Goal: Task Accomplishment & Management: Use online tool/utility

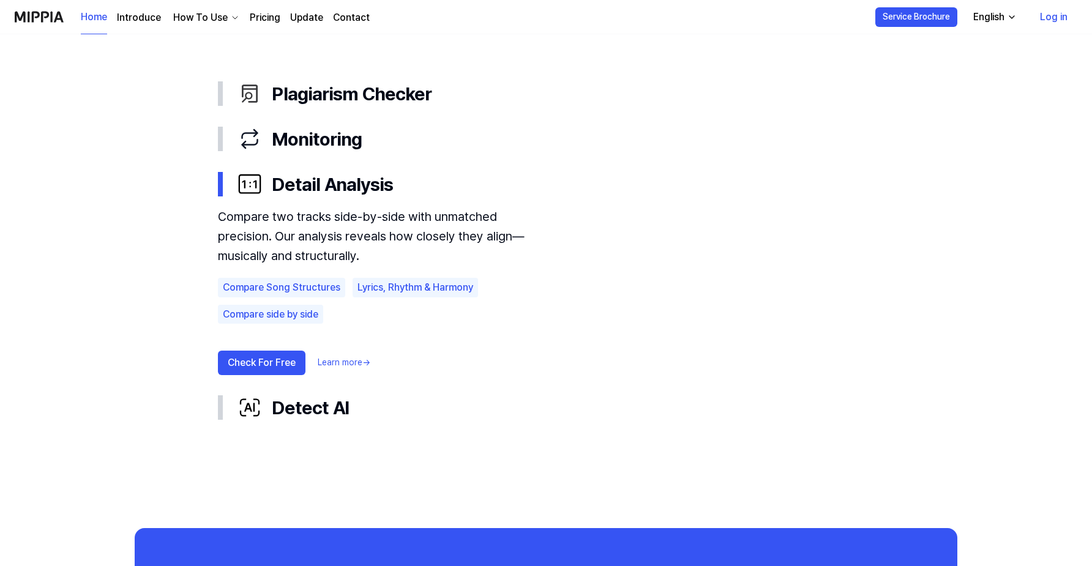
scroll to position [692, 0]
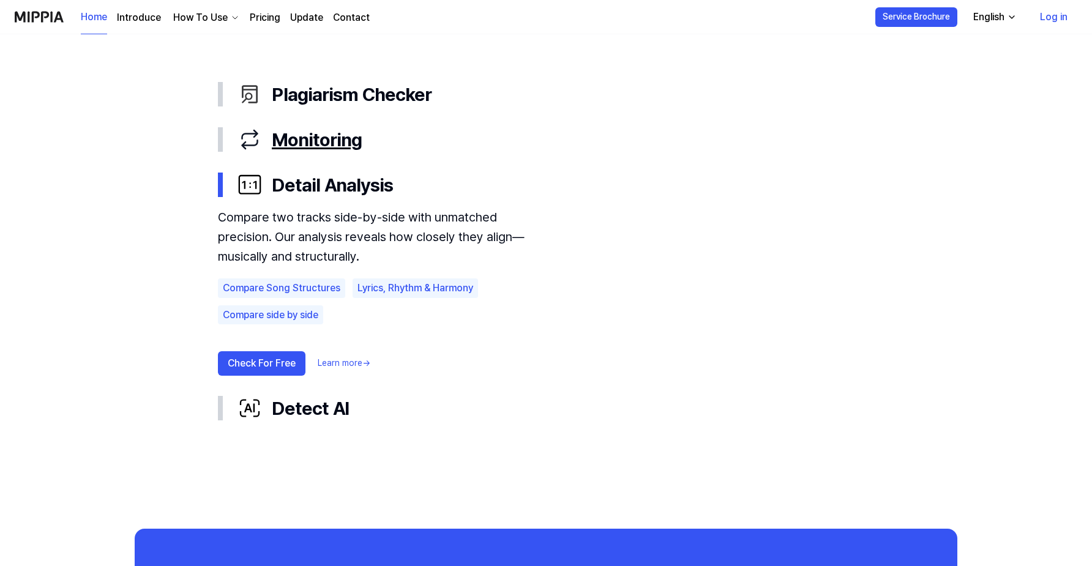
click at [294, 140] on div "Monitoring" at bounding box center [555, 140] width 637 height 26
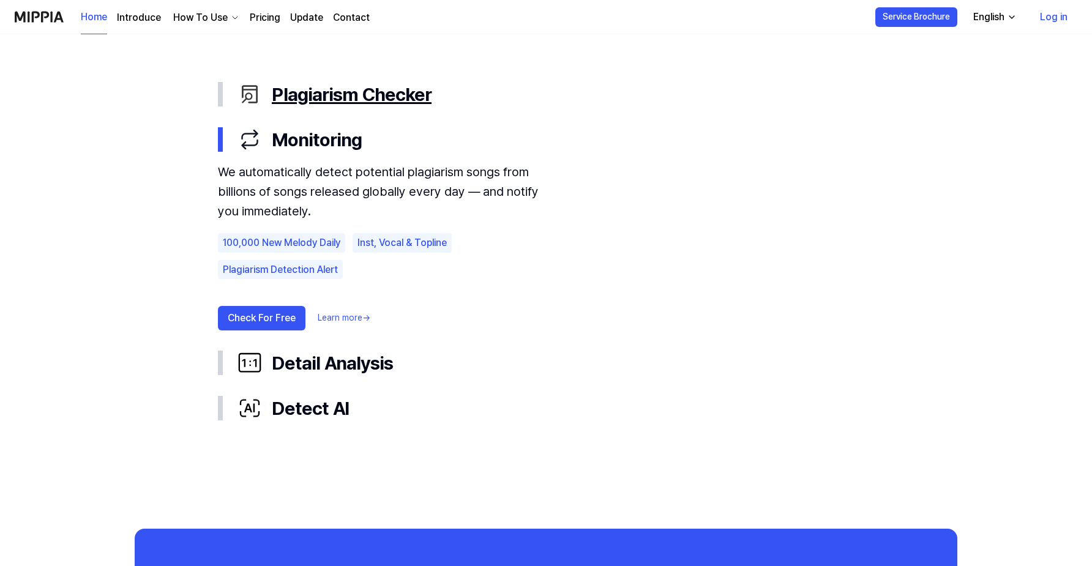
click at [297, 92] on div "Plagiarism Checker" at bounding box center [555, 94] width 637 height 26
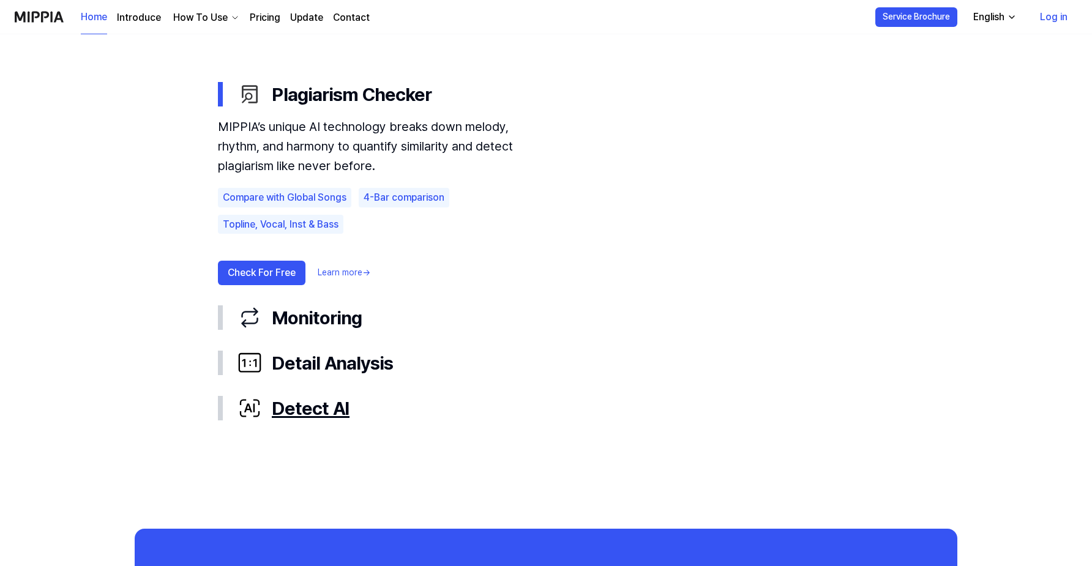
click at [323, 406] on div "Detect AI" at bounding box center [555, 408] width 637 height 26
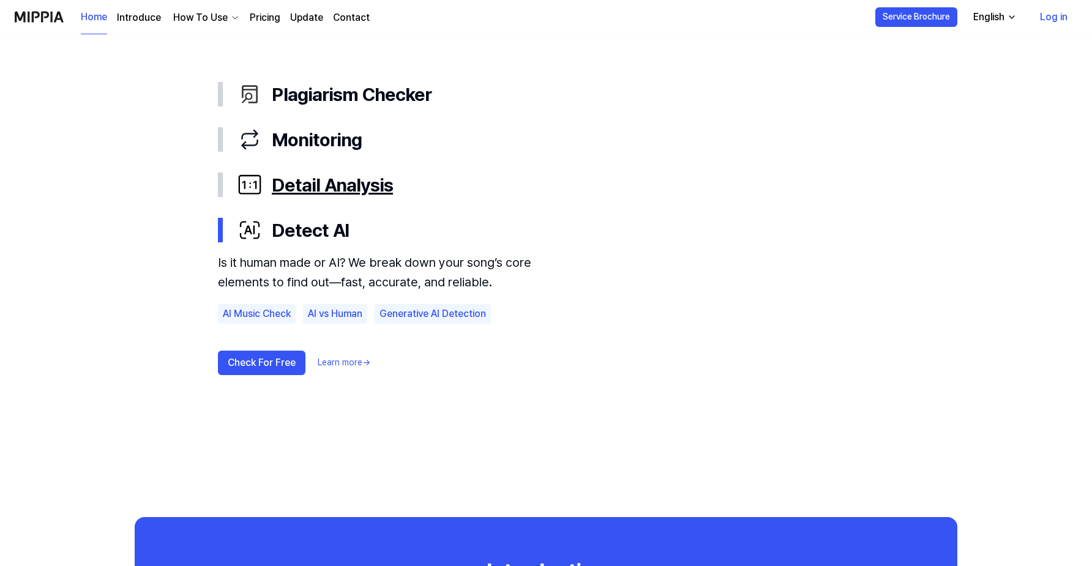
click at [324, 184] on div "Detail Analysis" at bounding box center [555, 185] width 637 height 26
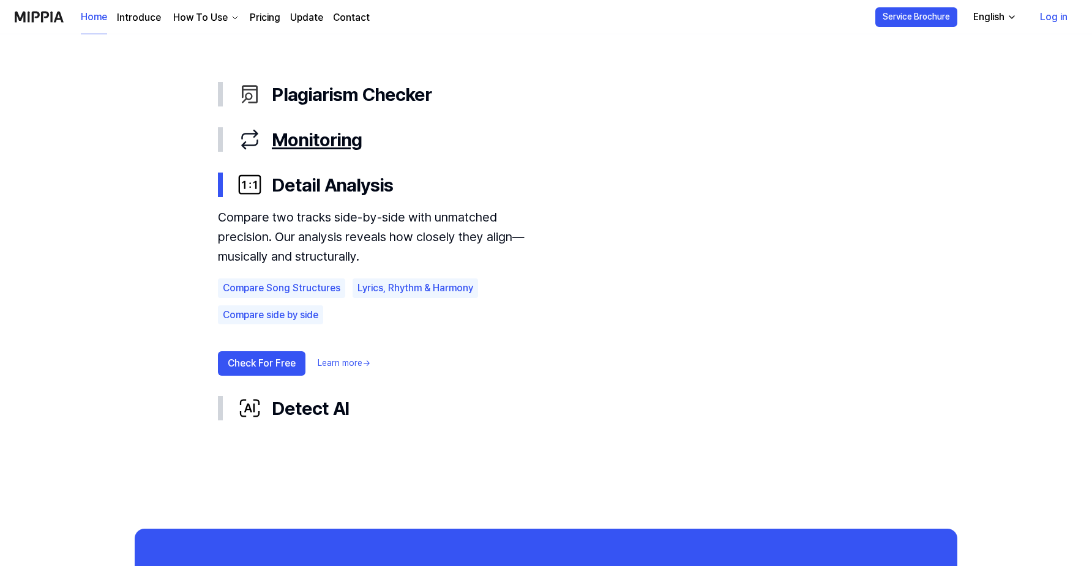
click at [326, 136] on div "Monitoring" at bounding box center [555, 140] width 637 height 26
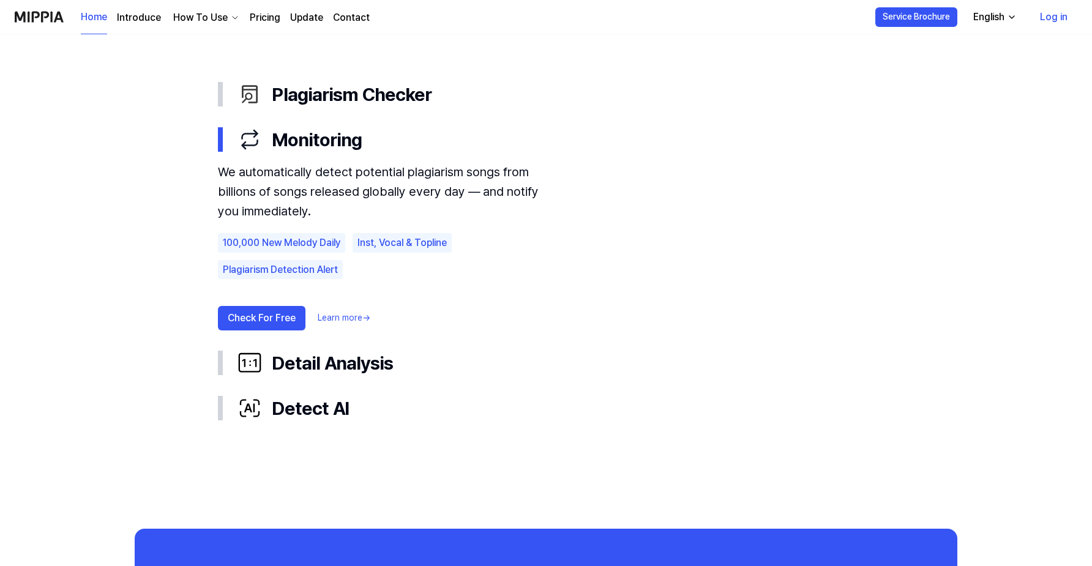
click at [126, 151] on use "Plagiarism Checker Monitoring Detail Analysis Detect AI Plagiarism Checker Moni…" at bounding box center [545, 251] width 881 height 555
click at [270, 18] on link "Pricing" at bounding box center [265, 17] width 31 height 15
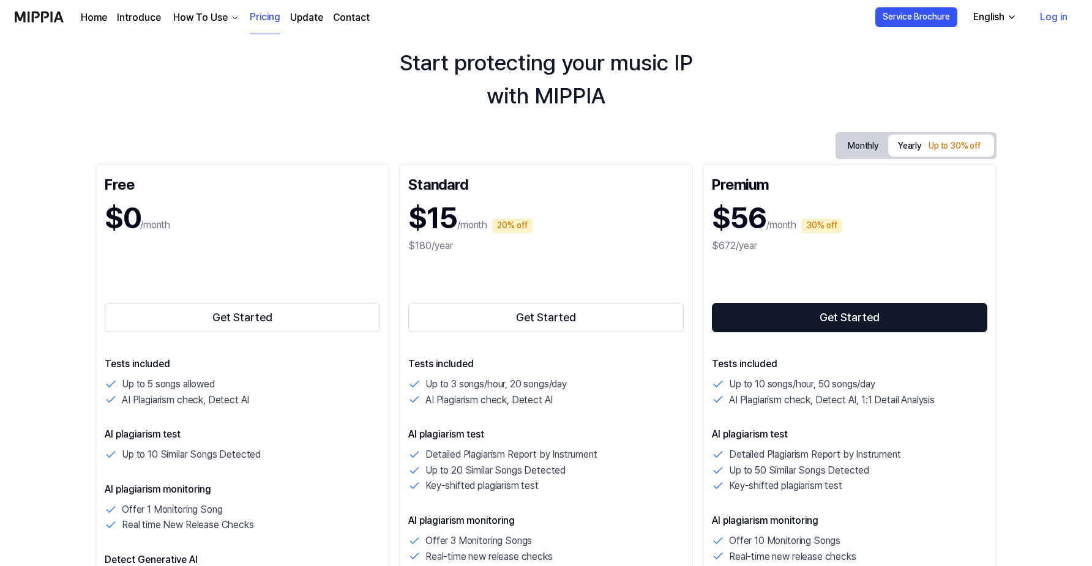
scroll to position [44, 0]
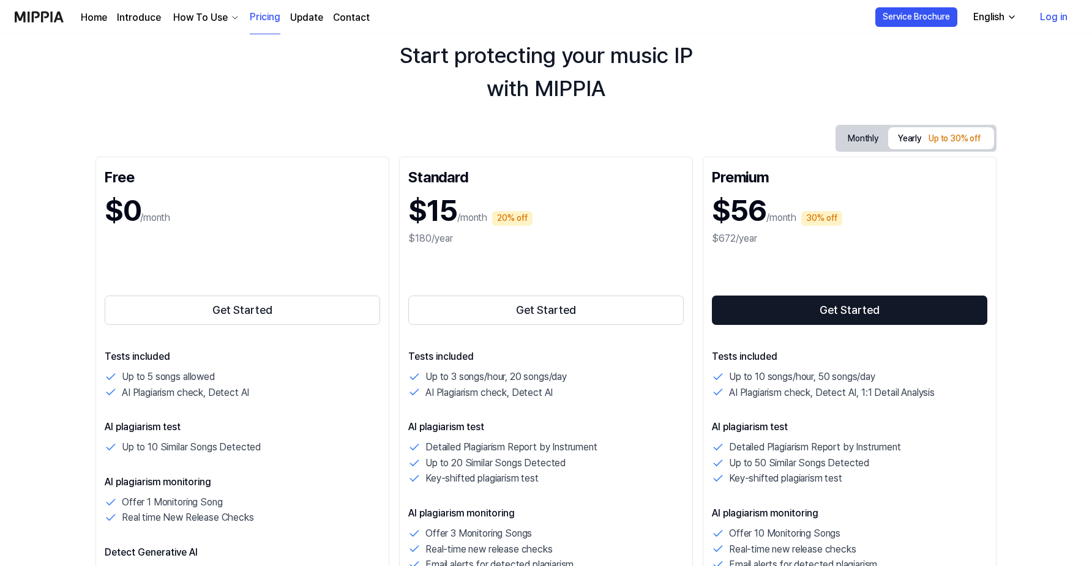
click at [97, 17] on link "Home" at bounding box center [94, 17] width 26 height 15
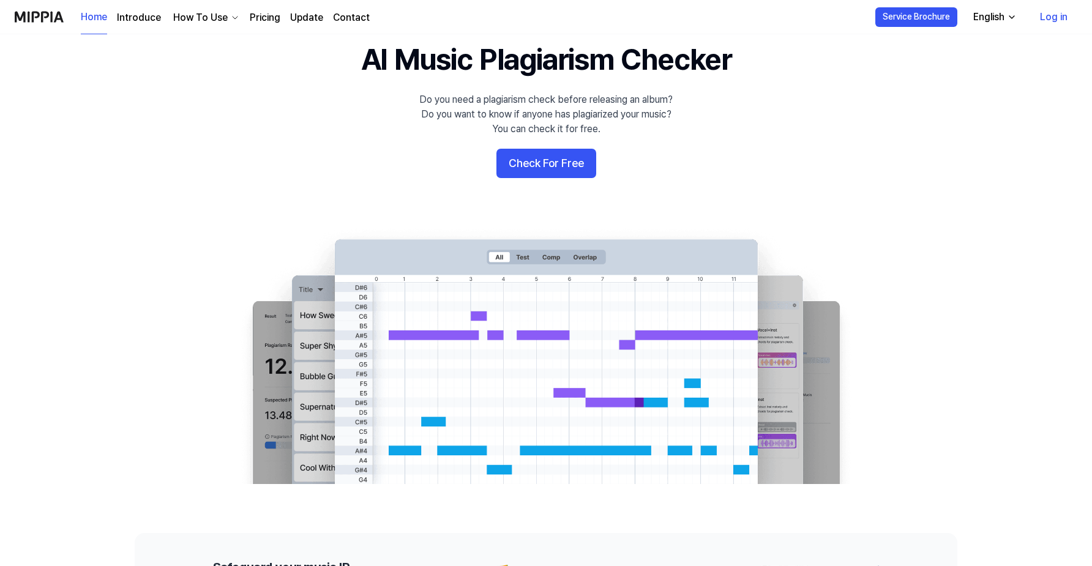
scroll to position [0, 0]
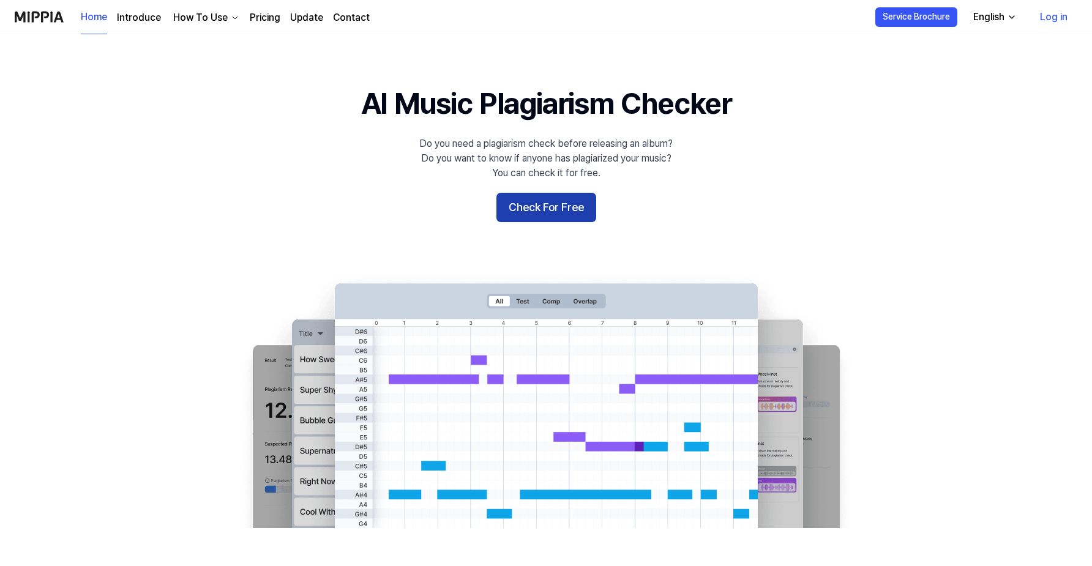
click at [573, 205] on button "Check For Free" at bounding box center [546, 207] width 100 height 29
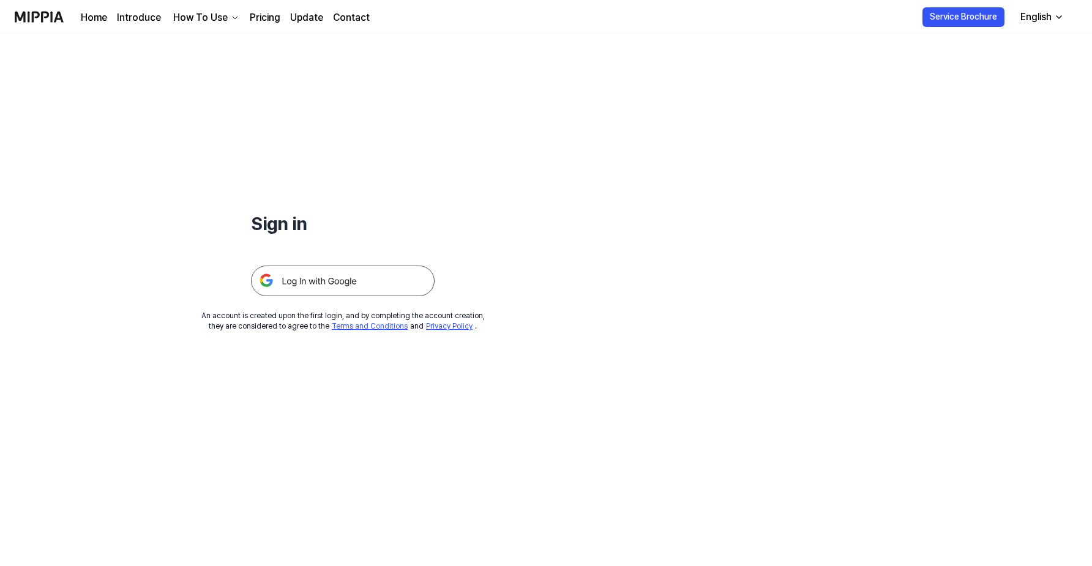
click at [364, 286] on img at bounding box center [343, 281] width 184 height 31
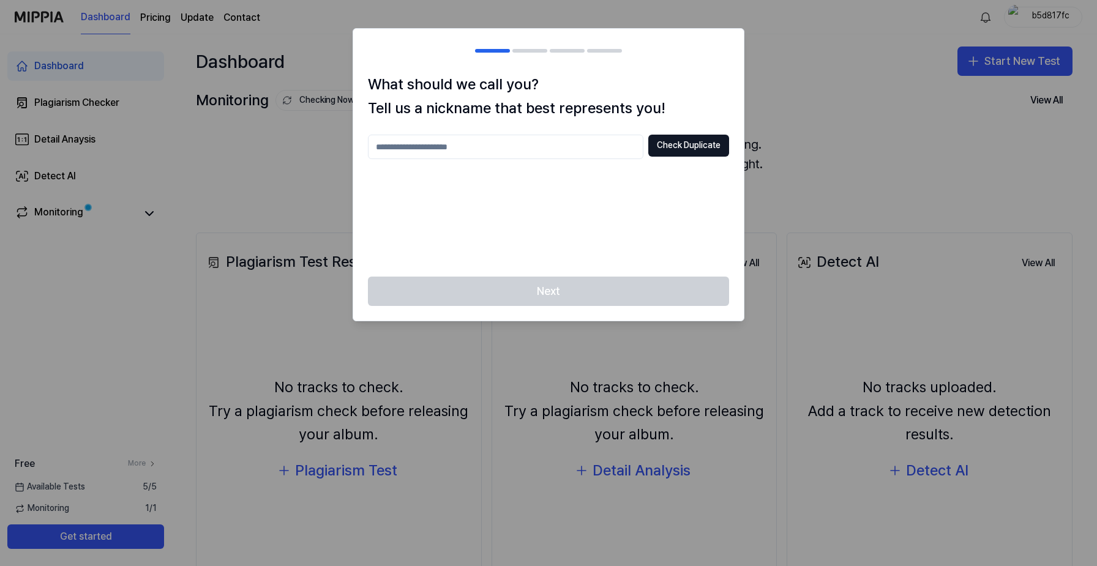
click at [563, 140] on input "text" at bounding box center [505, 147] width 275 height 24
type input "********"
click at [694, 148] on button "Check Duplicate" at bounding box center [688, 146] width 81 height 22
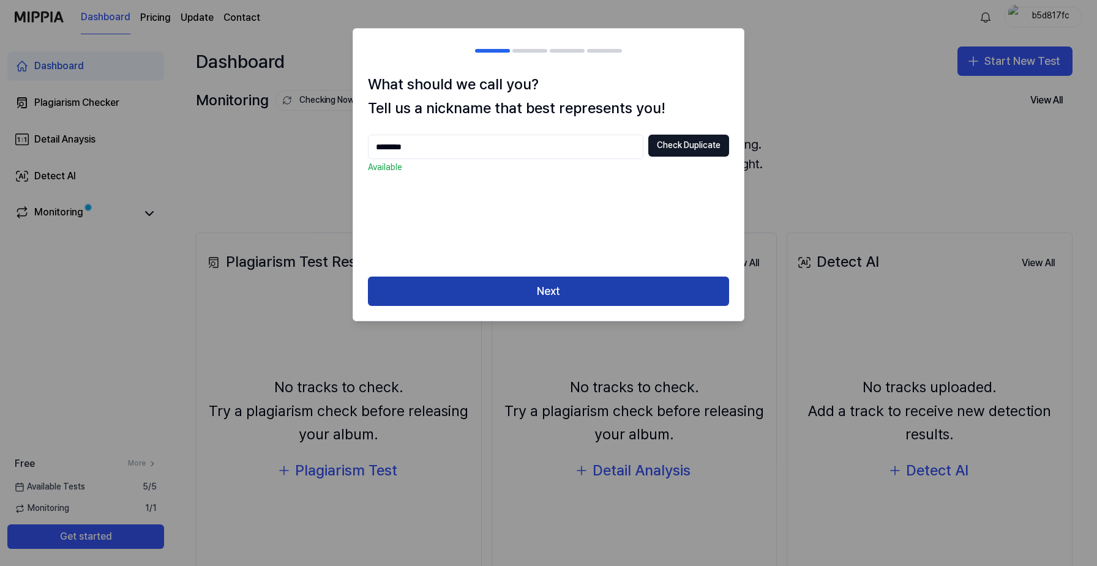
click at [572, 297] on button "Next" at bounding box center [548, 291] width 361 height 29
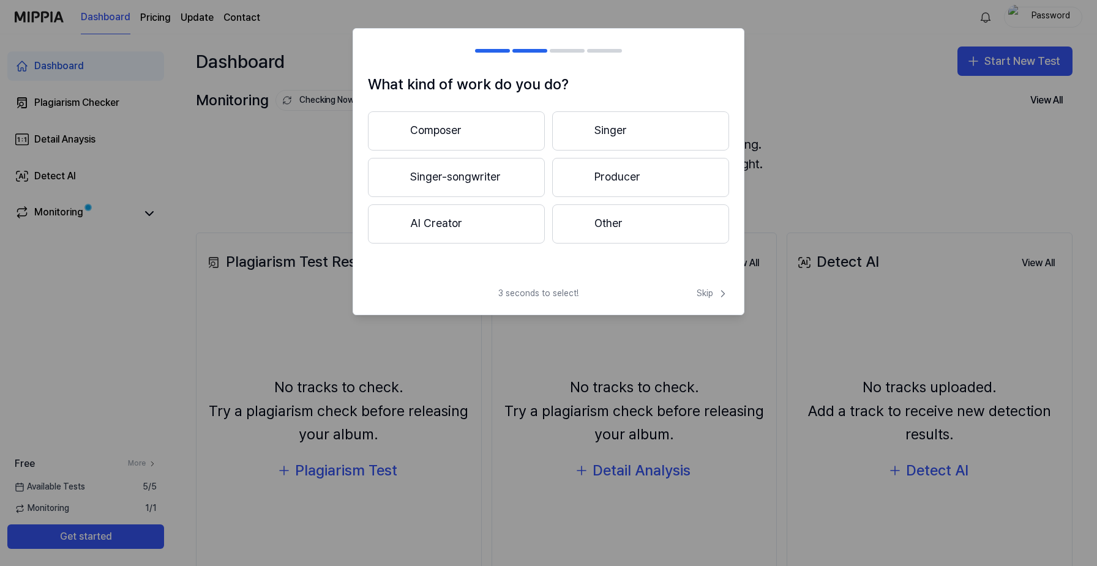
click at [608, 163] on button "Producer" at bounding box center [640, 177] width 177 height 39
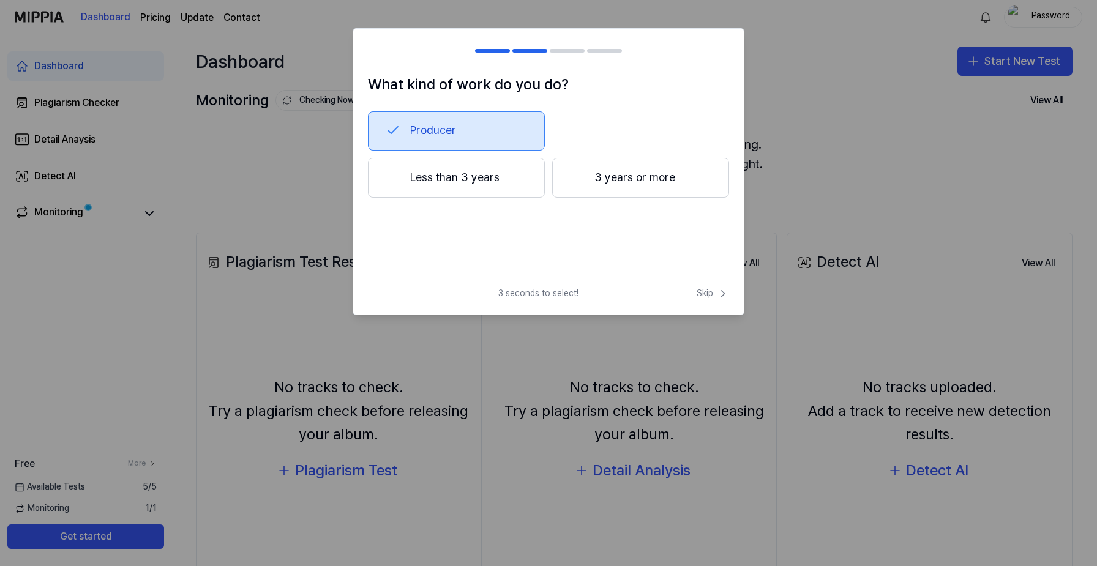
click at [621, 173] on button "3 years or more" at bounding box center [640, 178] width 177 height 40
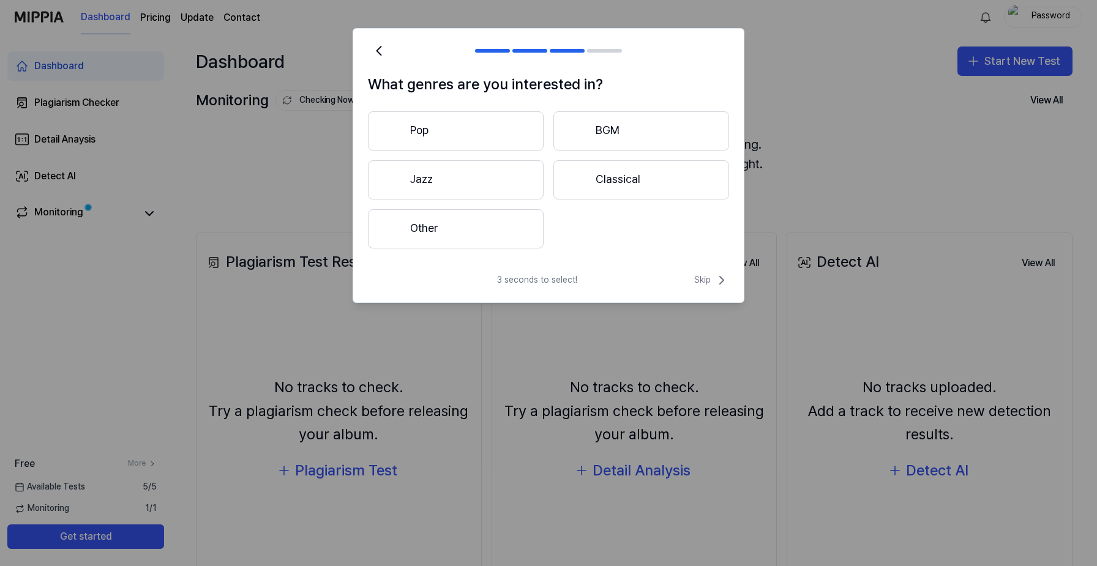
click at [498, 228] on button "Other" at bounding box center [456, 228] width 176 height 39
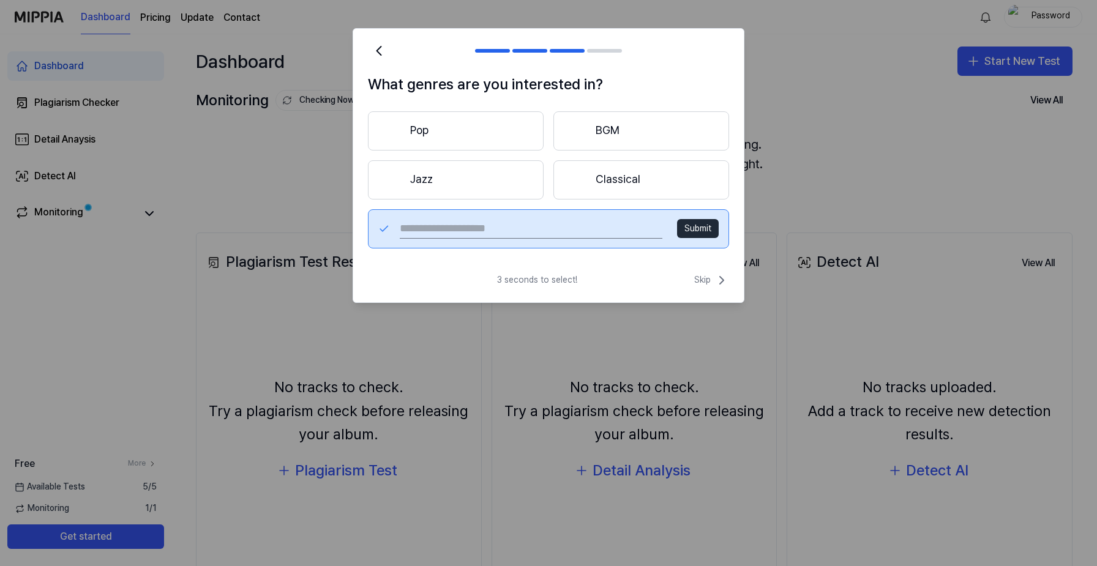
click at [501, 132] on button "Pop" at bounding box center [456, 130] width 176 height 39
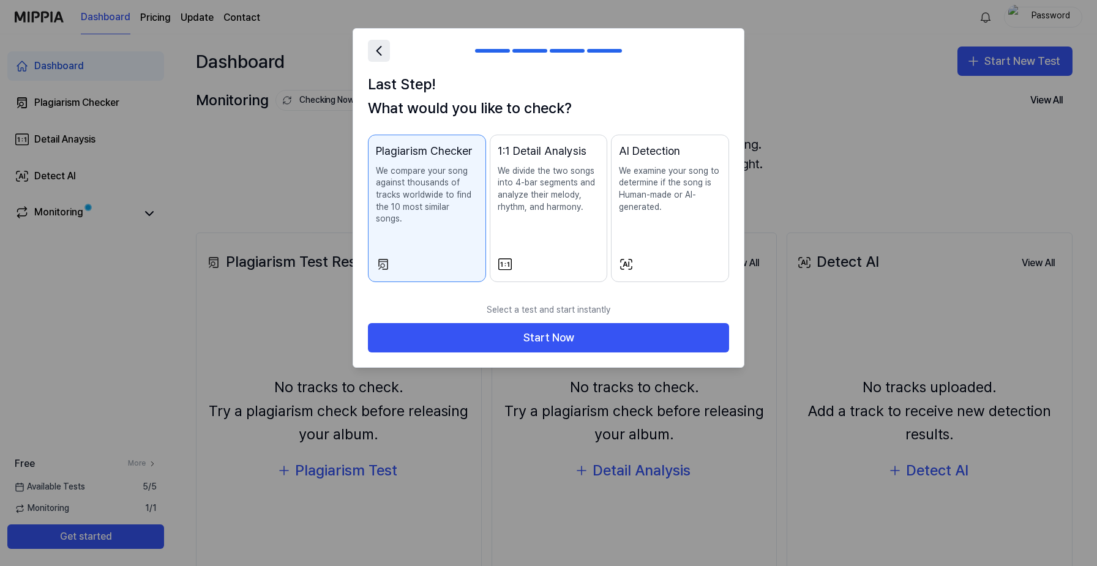
click at [381, 52] on icon at bounding box center [378, 50] width 17 height 17
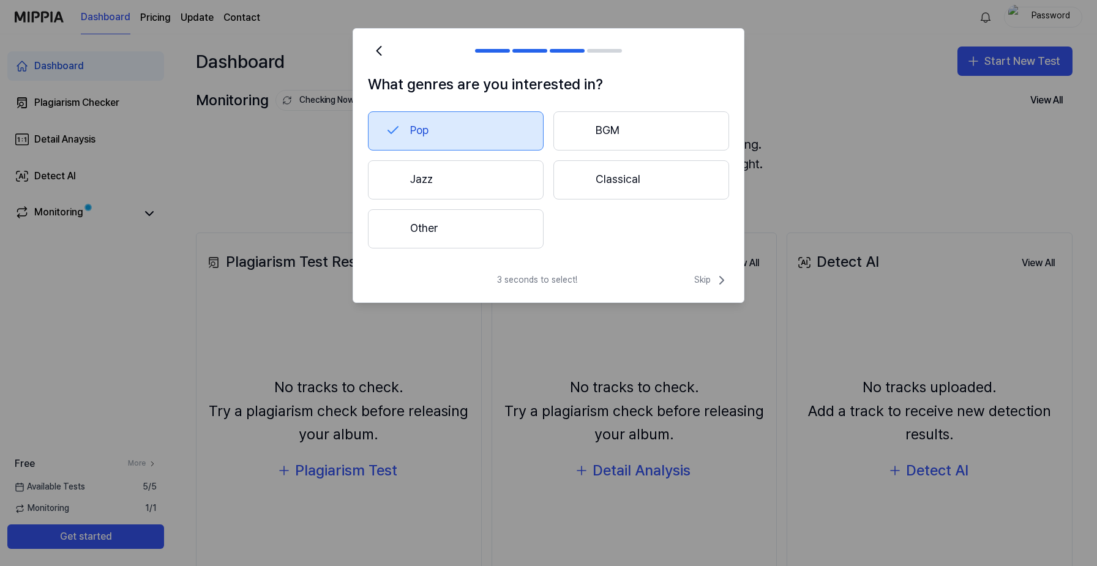
click at [425, 220] on button "Other" at bounding box center [456, 228] width 176 height 39
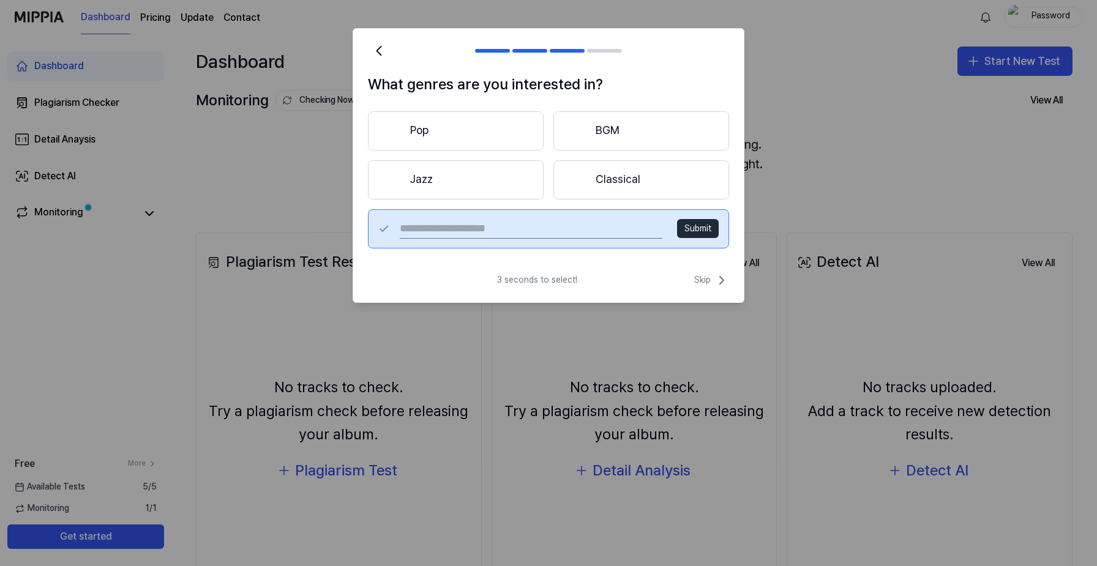
click at [422, 230] on input "text" at bounding box center [531, 229] width 263 height 20
type input "*********"
click at [711, 233] on button "Submit" at bounding box center [698, 229] width 42 height 20
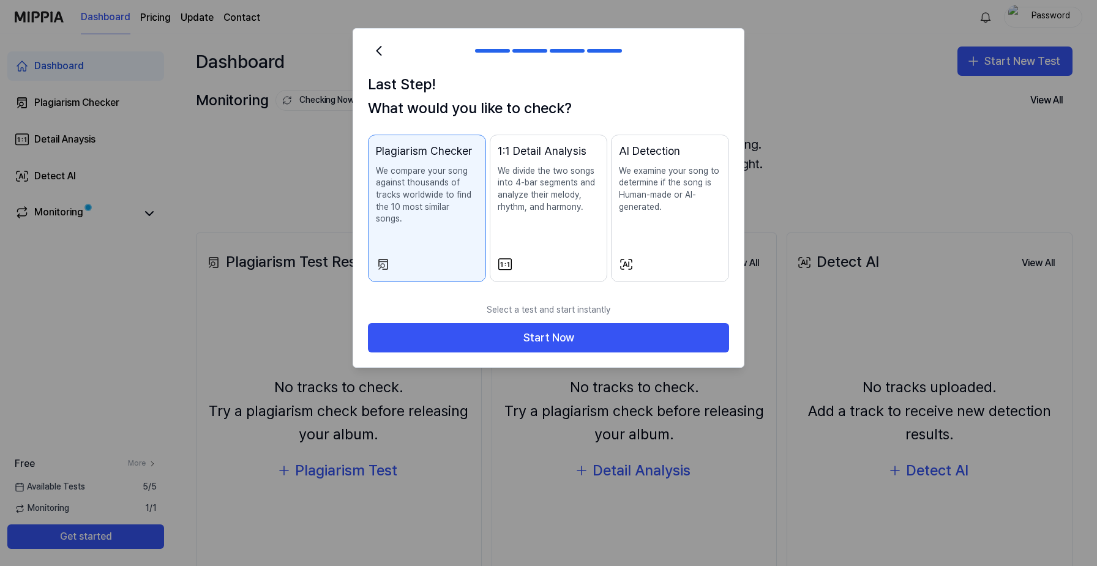
click at [429, 190] on p "We compare your song against thousands of tracks worldwide to find the 10 most …" at bounding box center [427, 195] width 102 height 60
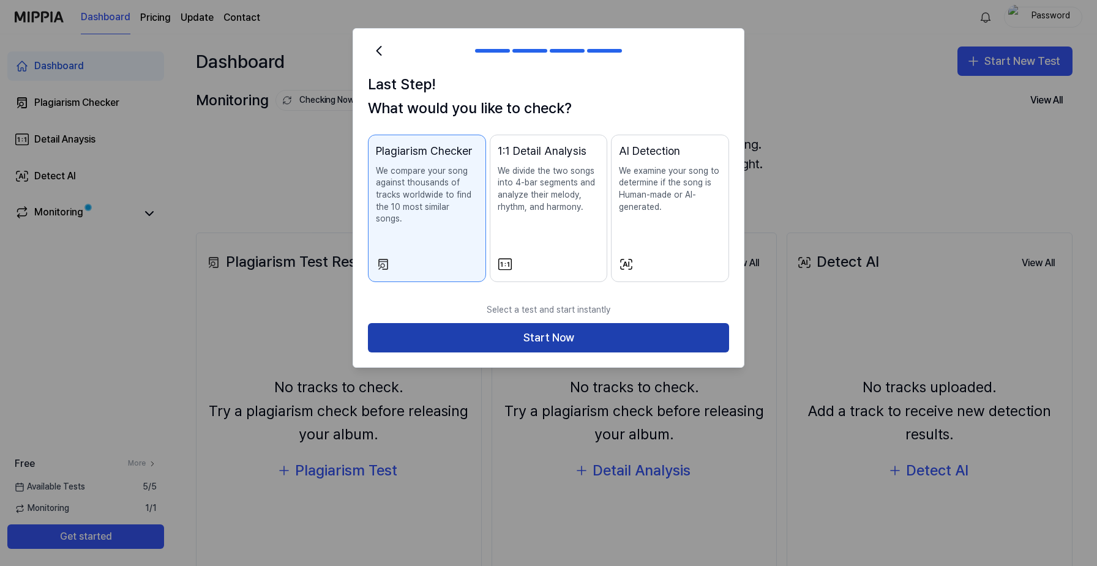
click at [530, 323] on button "Start Now" at bounding box center [548, 337] width 361 height 29
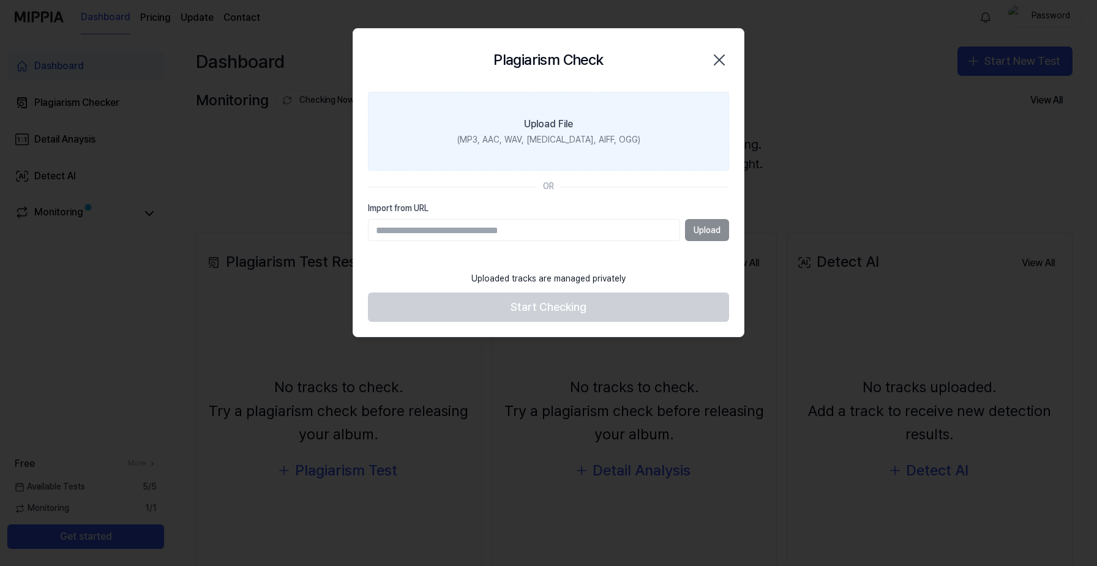
click at [551, 124] on div "Upload File" at bounding box center [548, 124] width 49 height 15
click at [0, 0] on input "Upload File (MP3, AAC, WAV, [MEDICAL_DATA], AIFF, OGG)" at bounding box center [0, 0] width 0 height 0
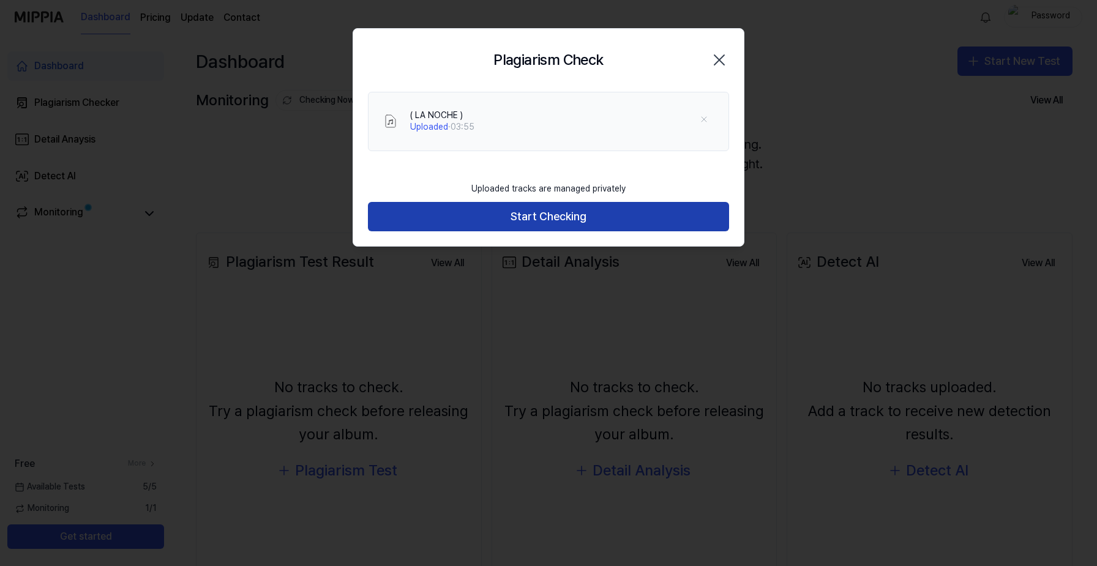
click at [579, 220] on button "Start Checking" at bounding box center [548, 216] width 361 height 29
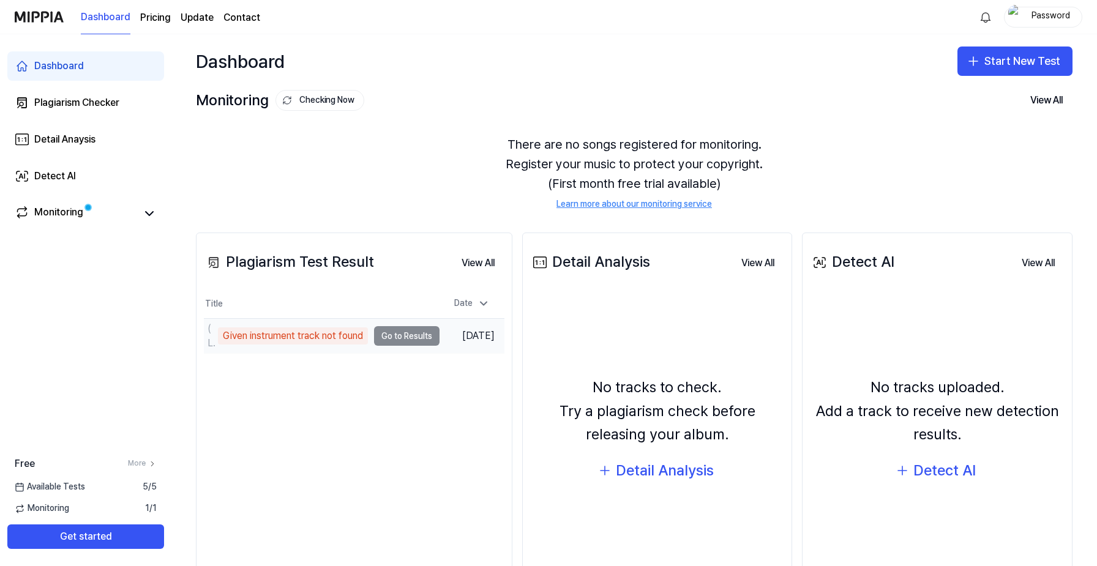
click at [323, 334] on div "Given instrument track not found" at bounding box center [293, 335] width 150 height 17
click at [404, 338] on td "( LA NOCHE ) Given instrument track not found Go to Results" at bounding box center [322, 336] width 236 height 34
click at [398, 335] on td "( LA NOCHE ) Given instrument track not found Go to Results" at bounding box center [322, 336] width 236 height 34
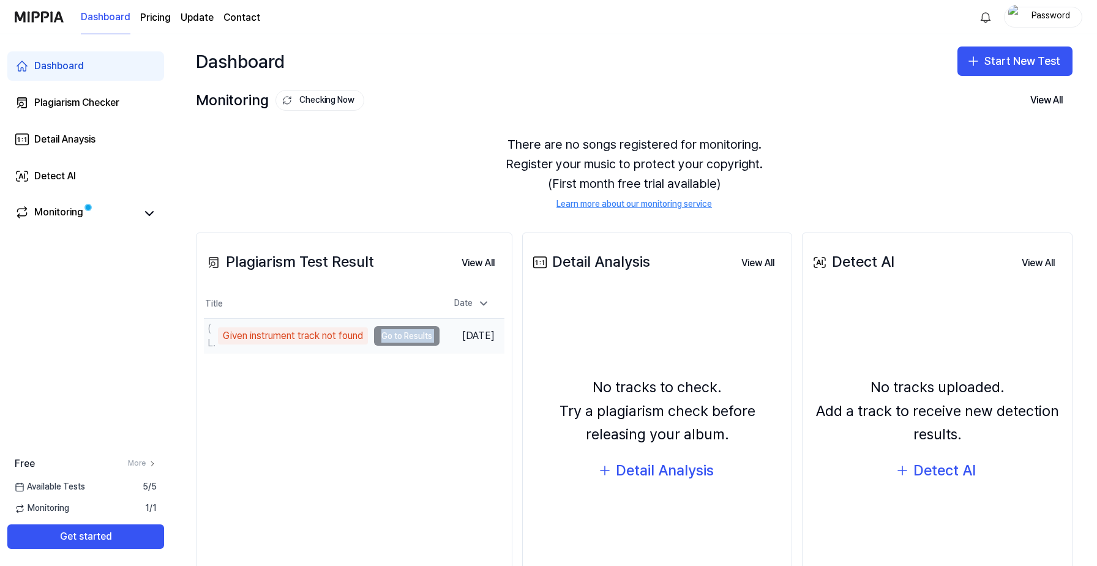
click at [398, 335] on td "( LA NOCHE ) Given instrument track not found Go to Results" at bounding box center [322, 336] width 236 height 34
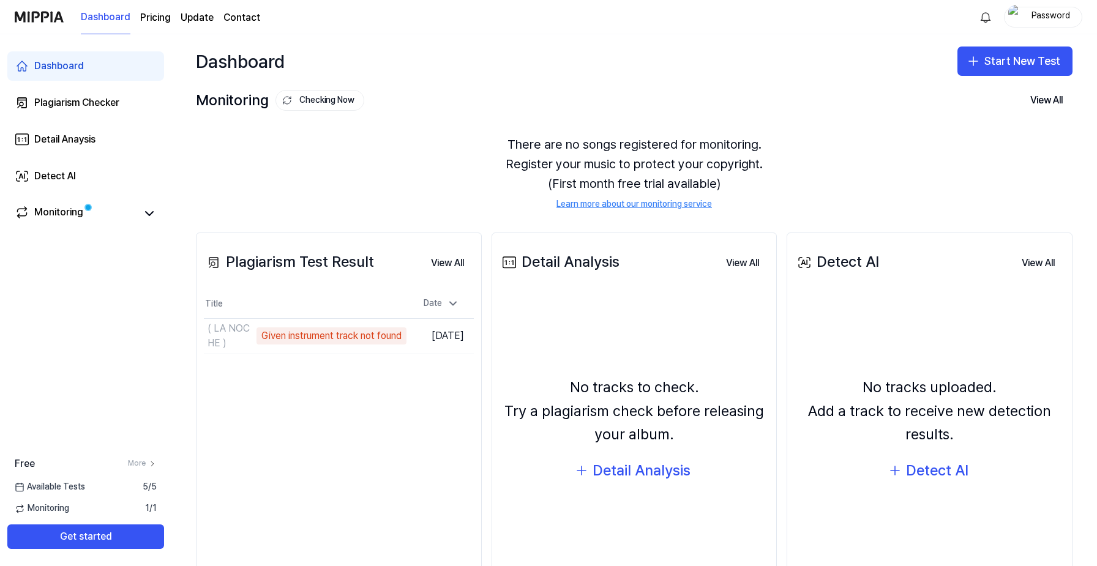
scroll to position [70, 0]
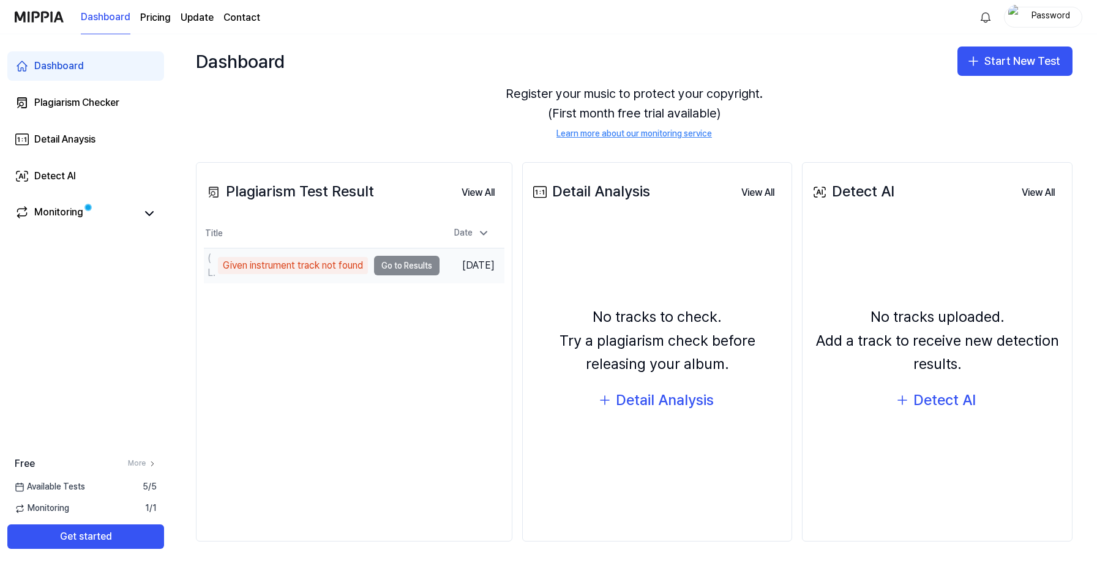
click at [387, 271] on td "( LA NOCHE ) Given instrument track not found Go to Results" at bounding box center [322, 265] width 236 height 34
click at [392, 267] on td "( LA NOCHE ) Given instrument track not found Go to Results" at bounding box center [322, 265] width 236 height 34
click at [284, 260] on div "Given instrument track not found" at bounding box center [293, 265] width 150 height 17
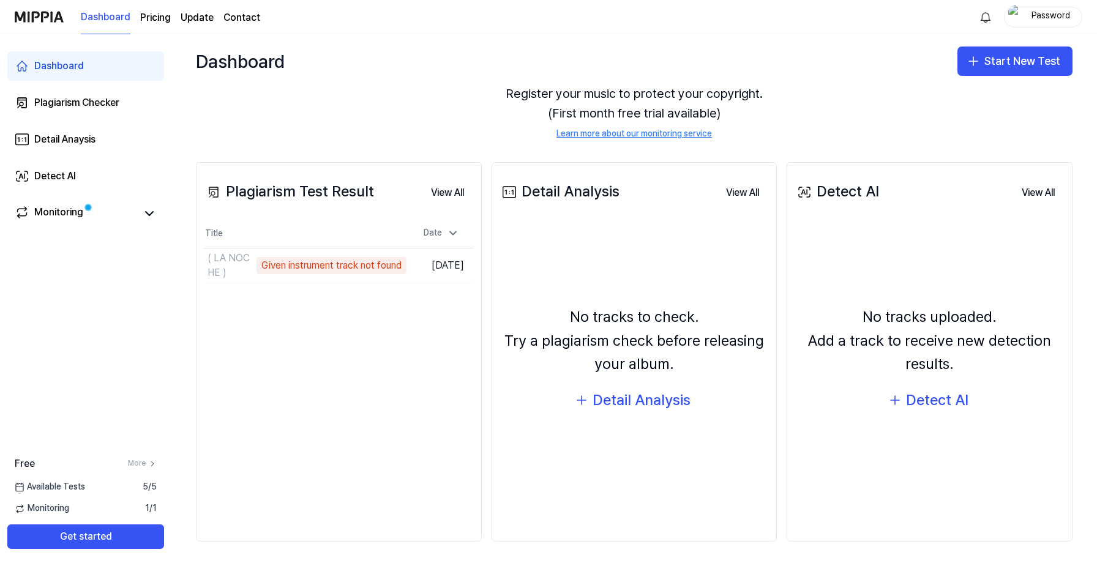
click at [261, 247] on th "Title" at bounding box center [305, 233] width 203 height 29
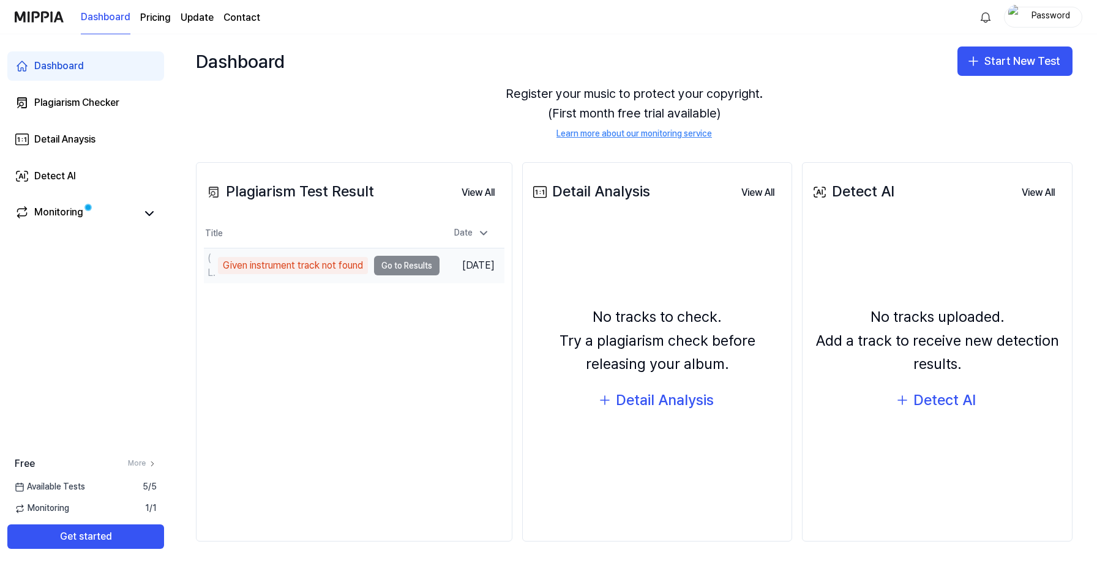
click at [271, 266] on div "Given instrument track not found" at bounding box center [293, 265] width 150 height 17
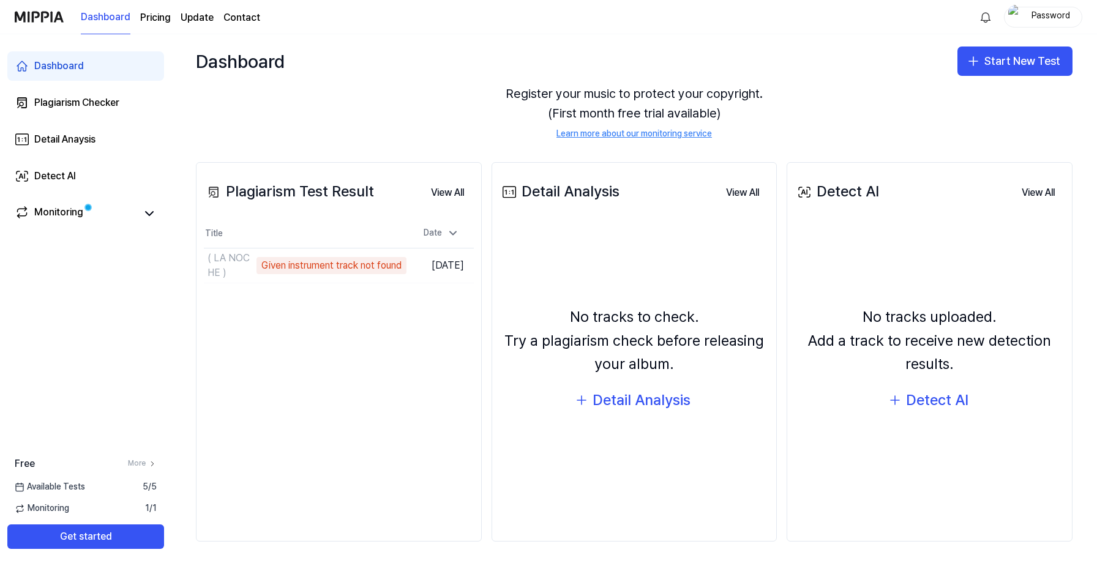
click at [134, 458] on div "Free More" at bounding box center [85, 464] width 171 height 15
click at [135, 463] on link "More" at bounding box center [142, 463] width 29 height 10
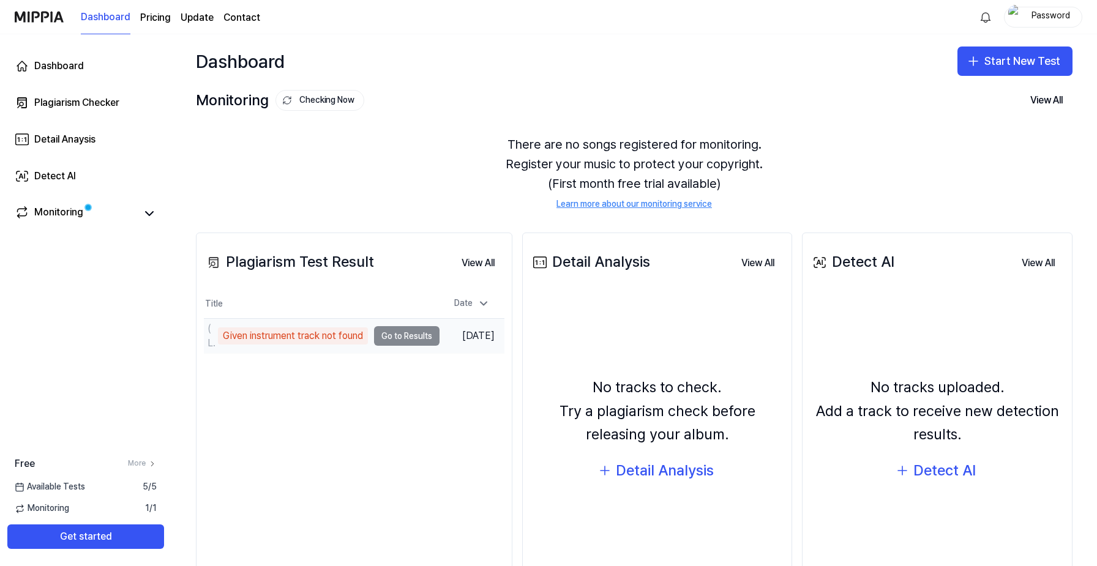
click at [329, 340] on div "Given instrument track not found" at bounding box center [293, 335] width 150 height 17
click at [397, 340] on td "( LA NOCHE ) Given instrument track not found Go to Results" at bounding box center [322, 336] width 236 height 34
click at [398, 340] on td "( LA NOCHE ) Given instrument track not found Go to Results" at bounding box center [322, 336] width 236 height 34
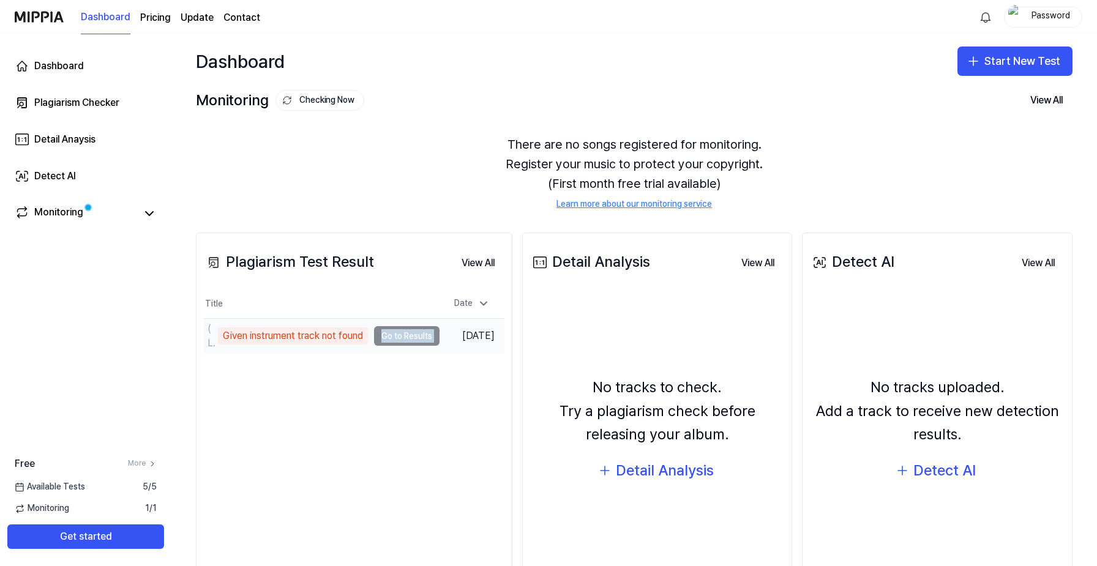
click at [398, 340] on td "( LA NOCHE ) Given instrument track not found Go to Results" at bounding box center [322, 336] width 236 height 34
click at [412, 337] on td "( LA NOCHE ) Given instrument track not found Go to Results" at bounding box center [322, 336] width 236 height 34
click at [342, 337] on div "Given instrument track not found" at bounding box center [293, 335] width 150 height 17
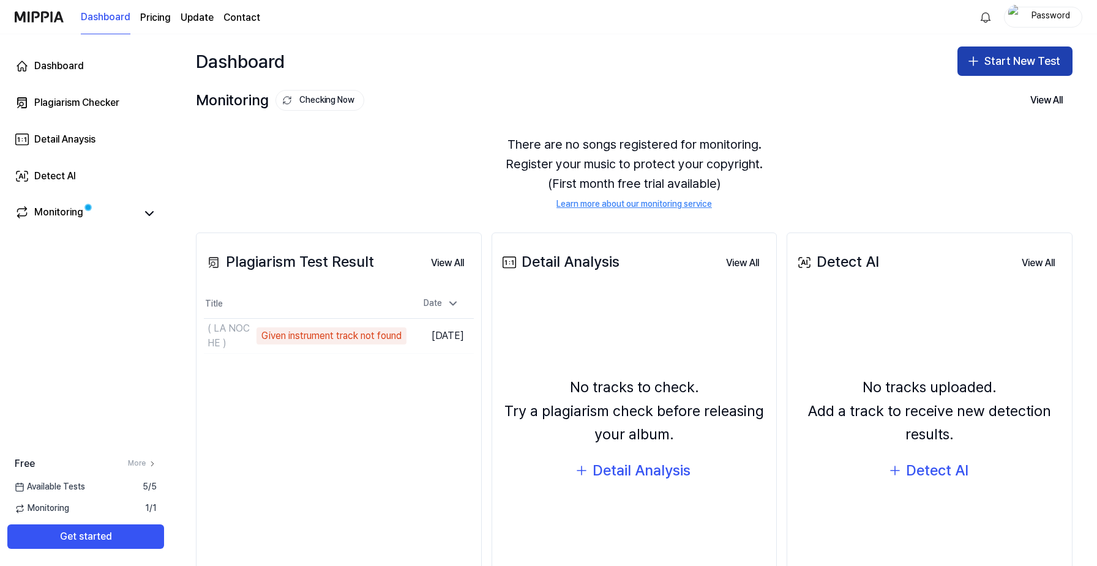
click at [988, 68] on button "Start New Test" at bounding box center [1014, 61] width 115 height 29
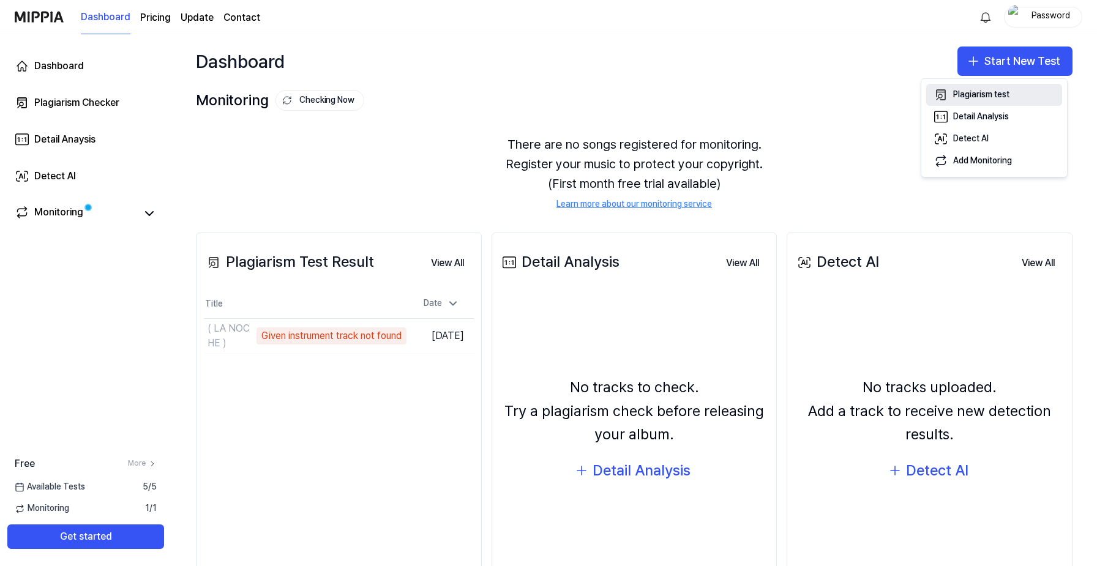
click at [990, 99] on div "Plagiarism test" at bounding box center [981, 95] width 56 height 12
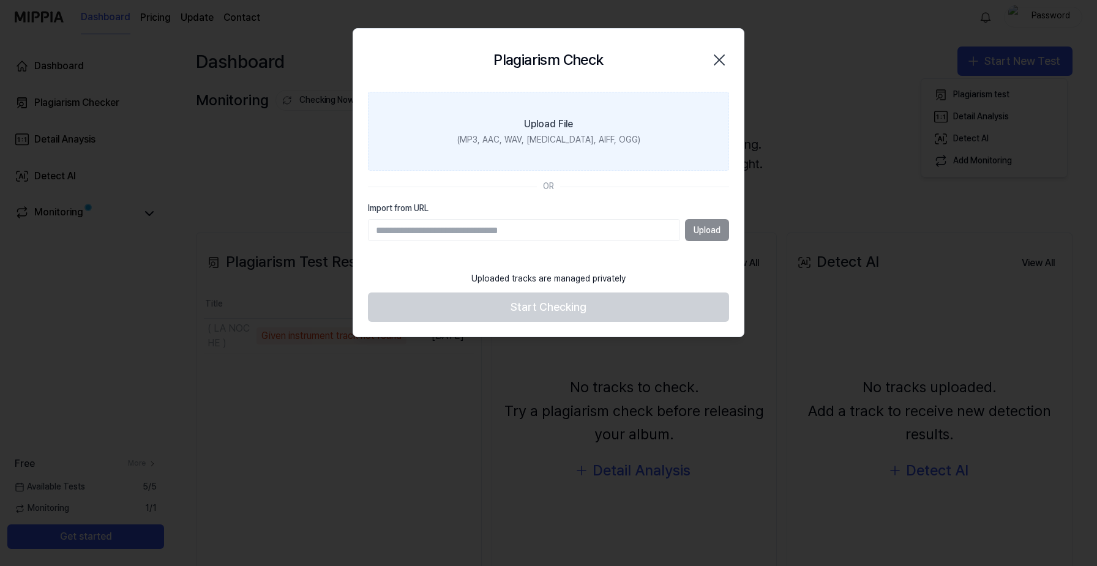
click at [565, 136] on div "(MP3, AAC, WAV, [MEDICAL_DATA], AIFF, OGG)" at bounding box center [548, 140] width 183 height 12
click at [0, 0] on input "Upload File (MP3, AAC, WAV, [MEDICAL_DATA], AIFF, OGG)" at bounding box center [0, 0] width 0 height 0
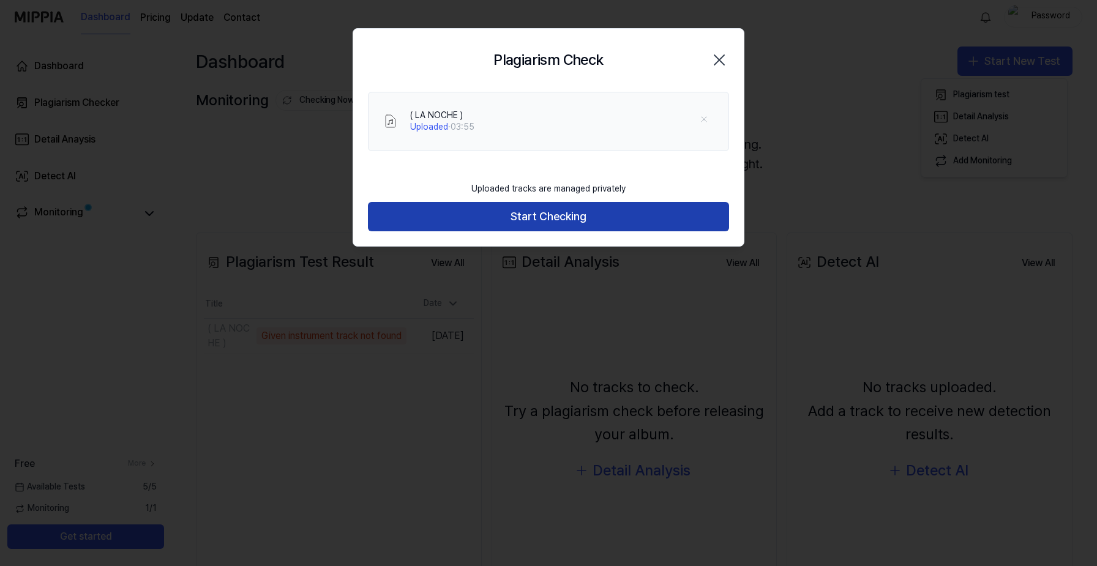
click at [583, 219] on button "Start Checking" at bounding box center [548, 216] width 361 height 29
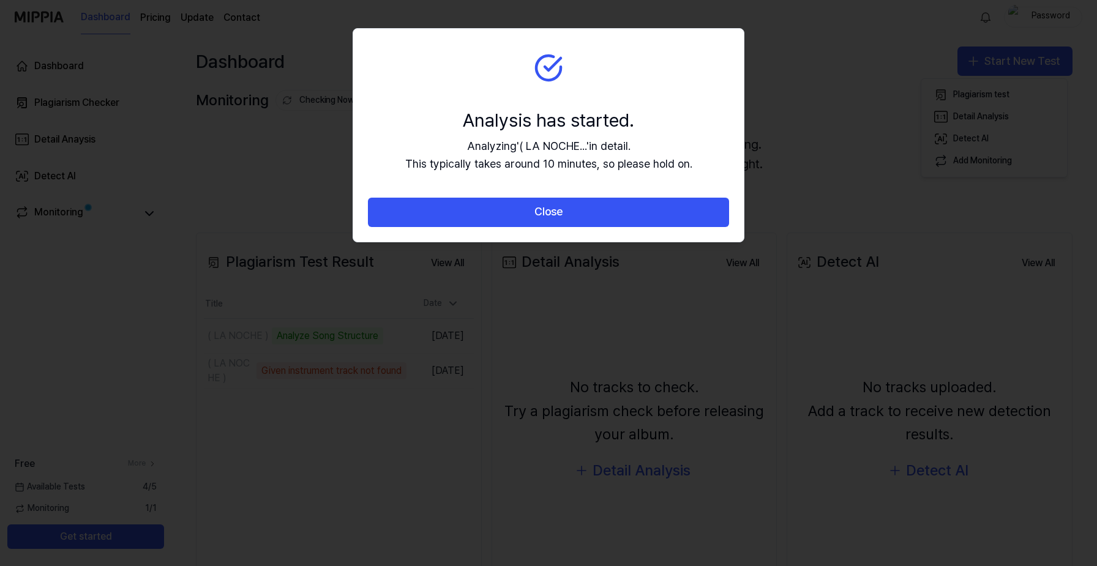
click at [583, 219] on button "Close" at bounding box center [548, 212] width 361 height 29
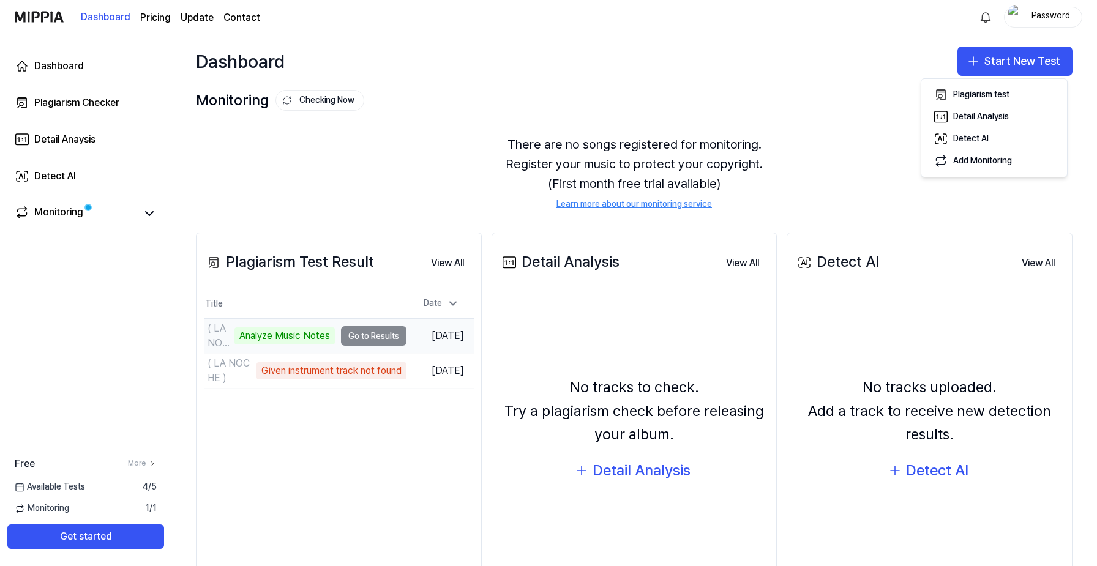
click at [368, 332] on td "( LA NOCHE ) Analyze Music Notes Go to Results" at bounding box center [305, 336] width 203 height 34
click at [367, 337] on td "( LA NOCHE ) Analyze Music Notes Go to Results" at bounding box center [305, 336] width 203 height 34
click at [348, 335] on td "( LA NOCHE ) Analyze Music Notes Go to Results" at bounding box center [305, 336] width 203 height 34
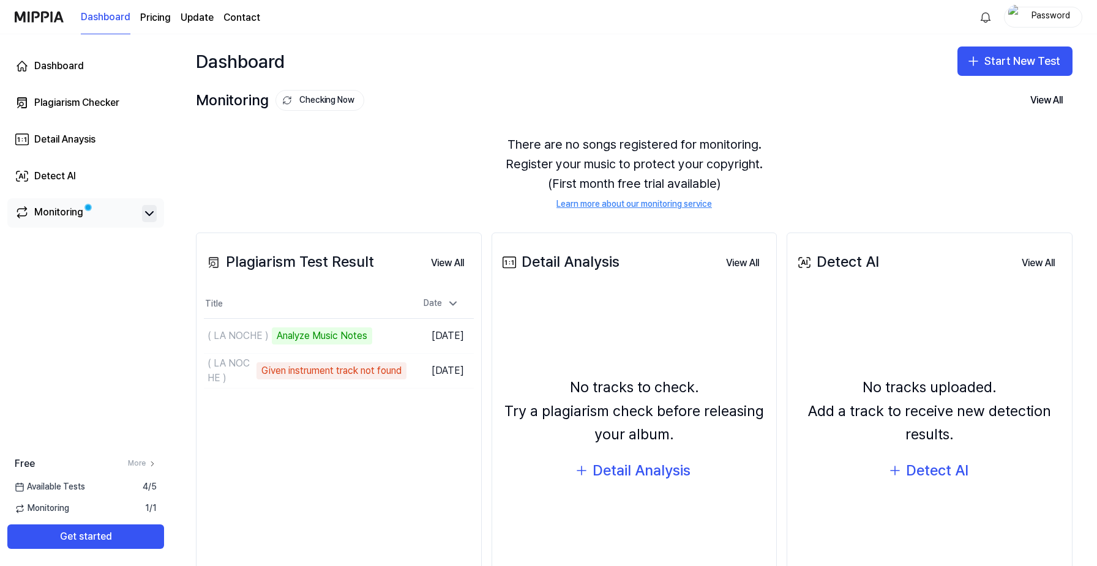
click at [147, 215] on icon at bounding box center [149, 213] width 15 height 15
click at [146, 215] on icon at bounding box center [149, 214] width 7 height 4
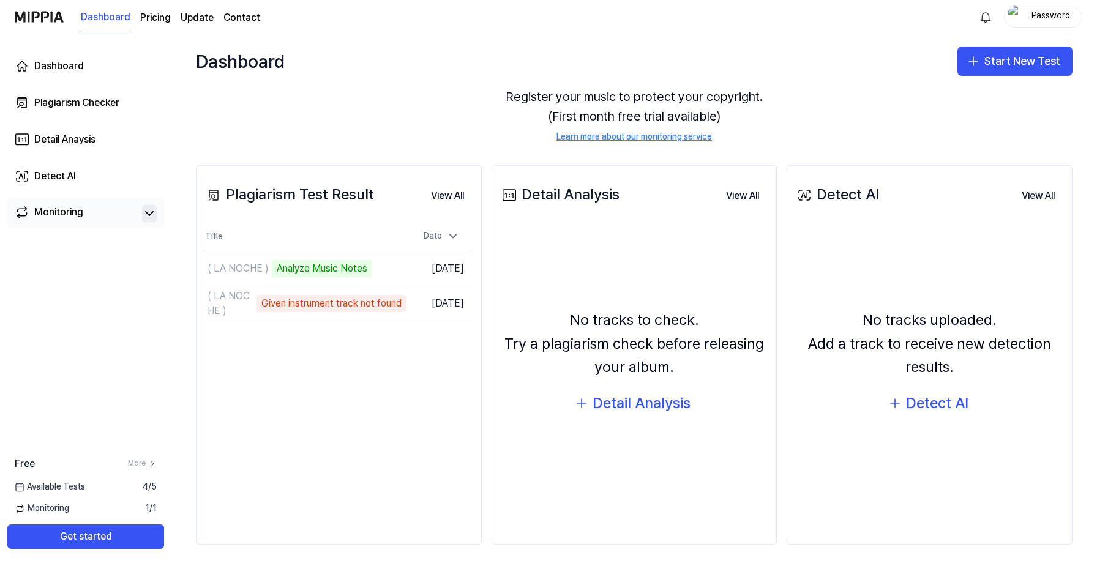
scroll to position [70, 0]
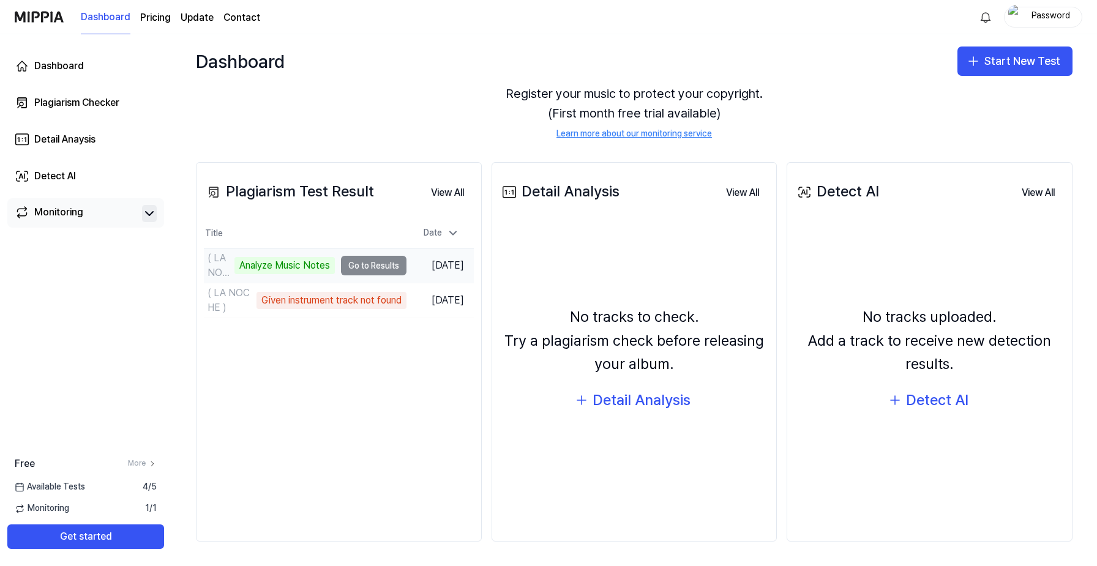
click at [357, 267] on td "( LA NOCHE ) Analyze Music Notes Go to Results" at bounding box center [305, 265] width 203 height 34
click at [385, 264] on td "( LA NOCHE ) Analyze Music Notes Go to Results" at bounding box center [305, 265] width 203 height 34
click at [379, 264] on td "( LA NOCHE ) Analyze Music Notes Go to Results" at bounding box center [305, 265] width 203 height 34
click at [368, 264] on td "( LA NOCHE ) Analyze Music Notes Go to Results" at bounding box center [305, 265] width 203 height 34
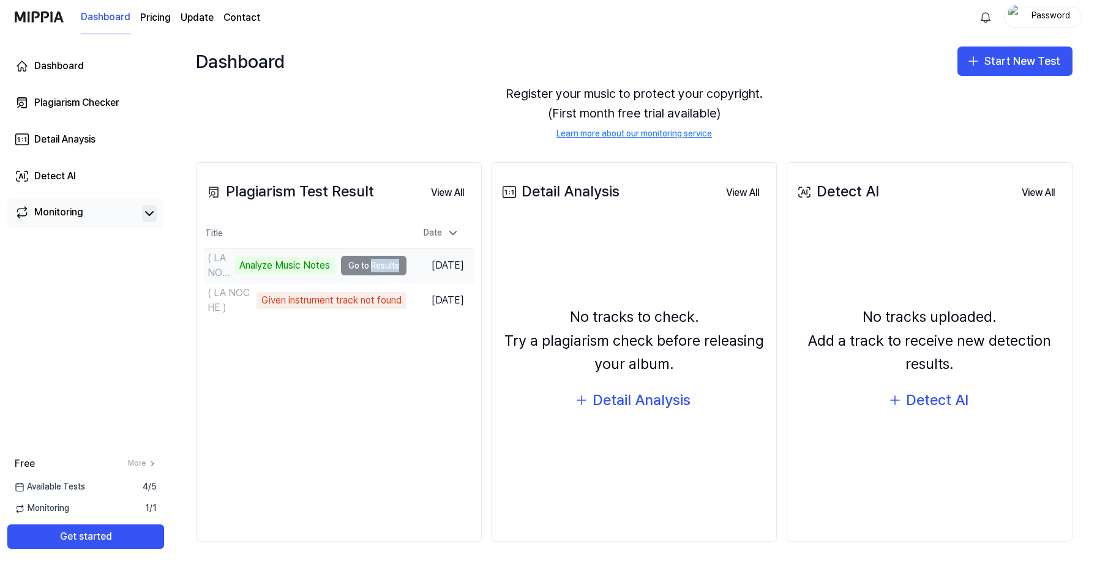
click at [368, 264] on td "( LA NOCHE ) Analyze Music Notes Go to Results" at bounding box center [305, 265] width 203 height 34
click at [451, 187] on button "View All" at bounding box center [447, 193] width 53 height 24
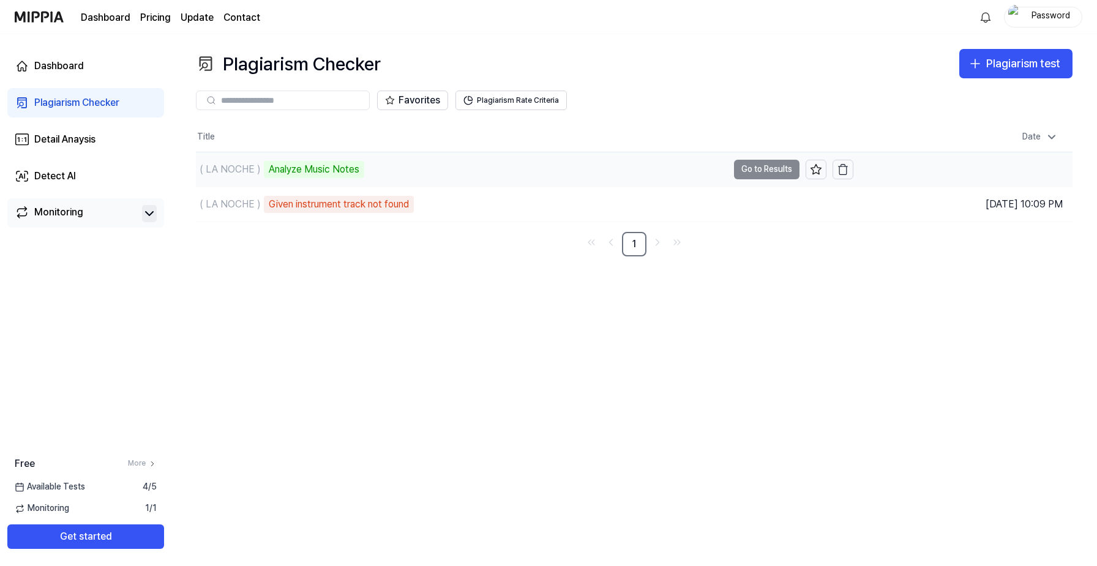
click at [770, 165] on td "( LA NOCHE ) Analyze Music Notes Go to Results" at bounding box center [524, 169] width 657 height 34
click at [769, 166] on td "( LA NOCHE ) Analyze Music Notes Go to Results" at bounding box center [524, 169] width 657 height 34
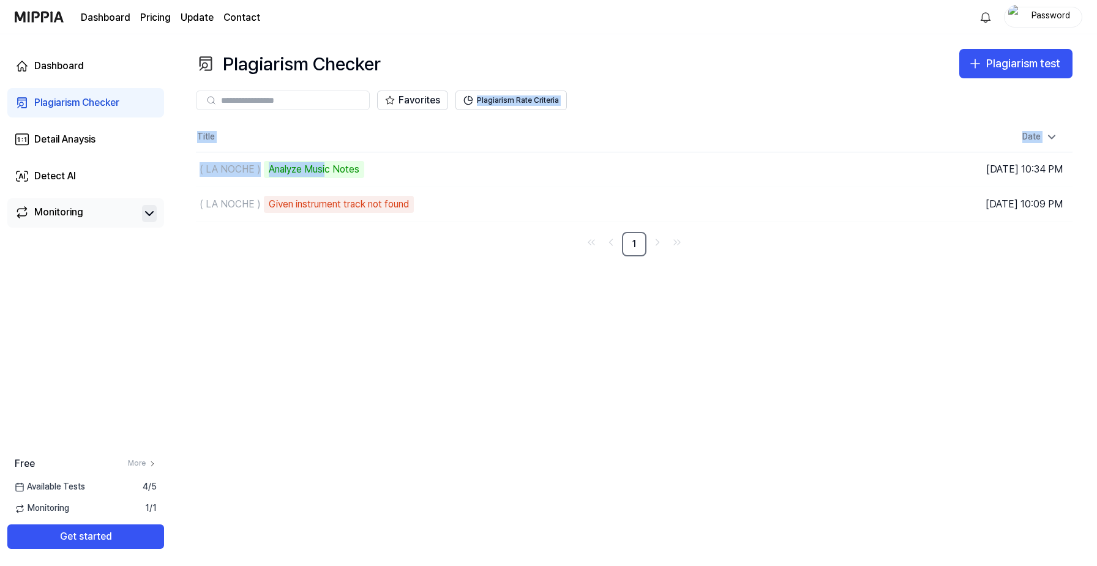
drag, startPoint x: 326, startPoint y: 168, endPoint x: 987, endPoint y: 78, distance: 666.5
click at [987, 78] on div "Favorites Plagiarism Rate Criteria Title Date ( LA NOCHE ) Analyze Music Notes …" at bounding box center [634, 167] width 876 height 178
click at [1000, 65] on div "Plagiarism test" at bounding box center [1023, 64] width 74 height 18
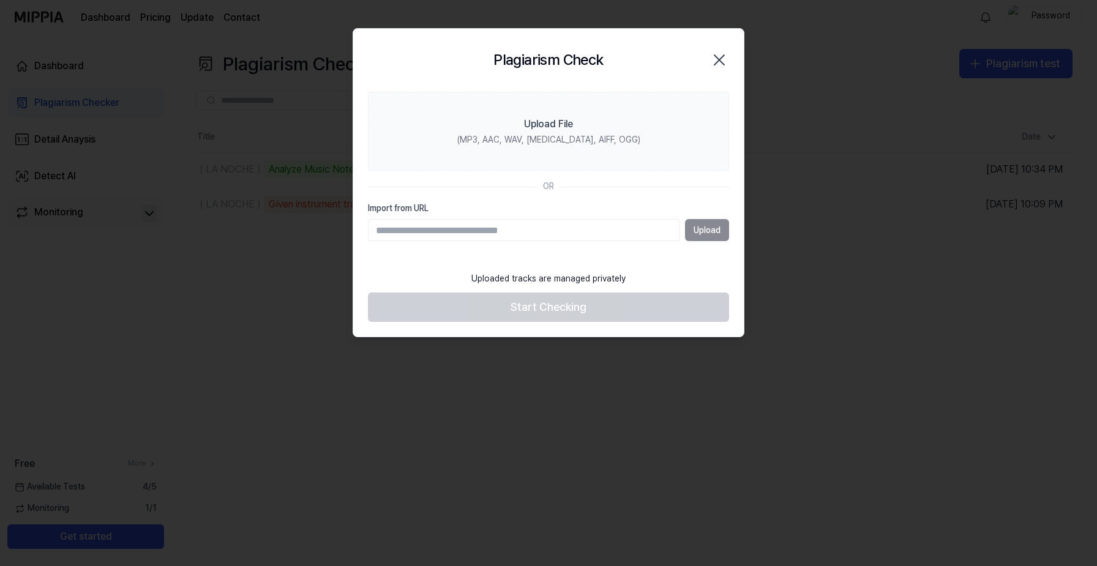
click at [715, 59] on icon "button" at bounding box center [719, 60] width 20 height 20
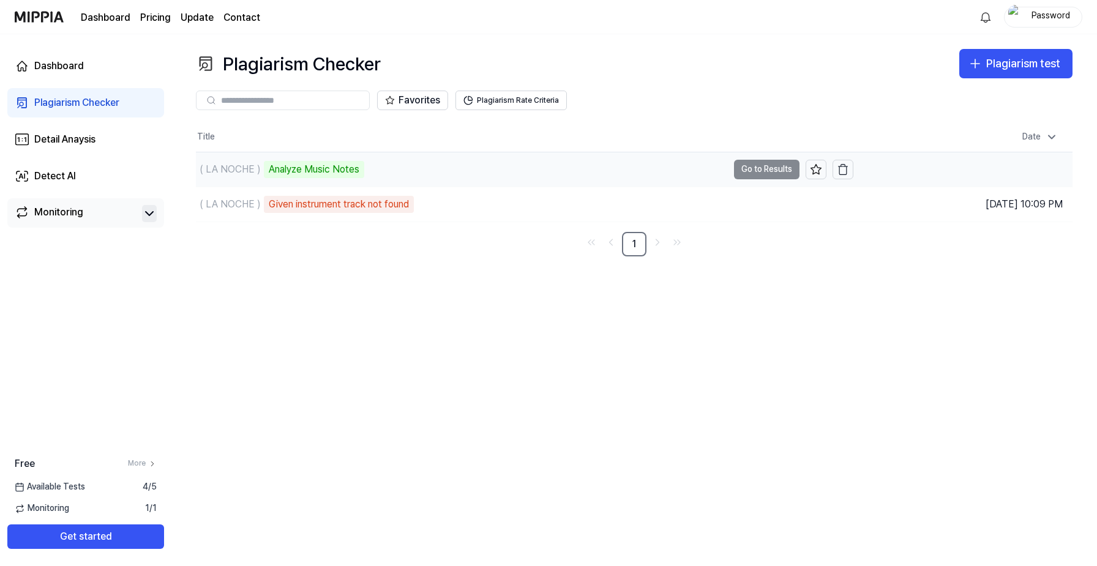
click at [761, 176] on td "( LA NOCHE ) Analyze Music Notes Go to Results" at bounding box center [524, 169] width 657 height 34
click at [761, 173] on td "( LA NOCHE ) Analyze Music Notes Go to Results" at bounding box center [524, 169] width 657 height 34
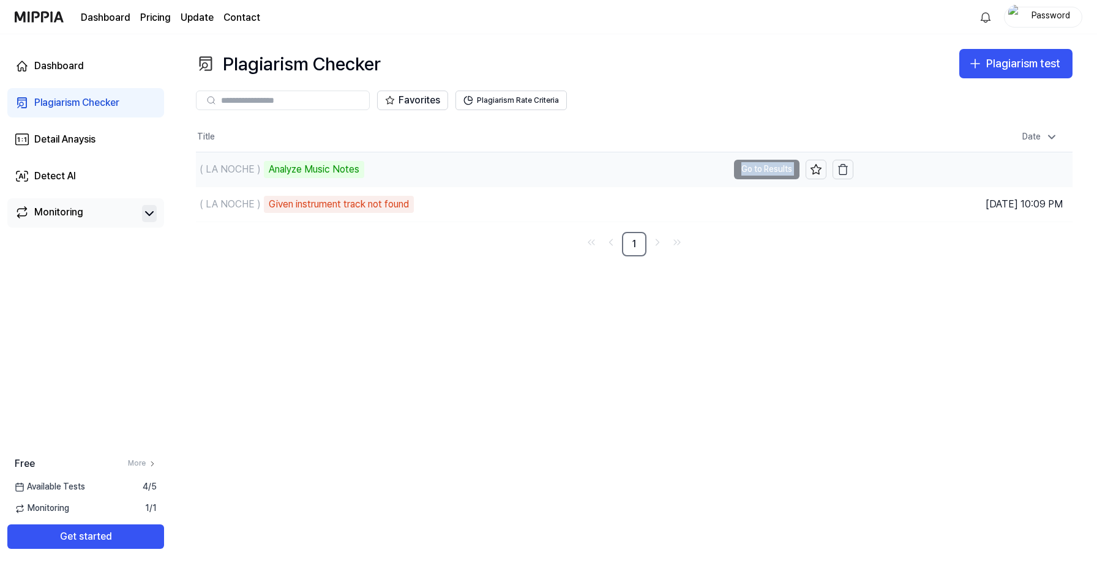
click at [761, 173] on td "( LA NOCHE ) Analyze Music Notes Go to Results" at bounding box center [524, 169] width 657 height 34
click at [761, 169] on td "( LA NOCHE ) Analyze Music Notes Go to Results" at bounding box center [524, 169] width 657 height 34
click at [90, 135] on div "Detail Anaysis" at bounding box center [64, 139] width 61 height 15
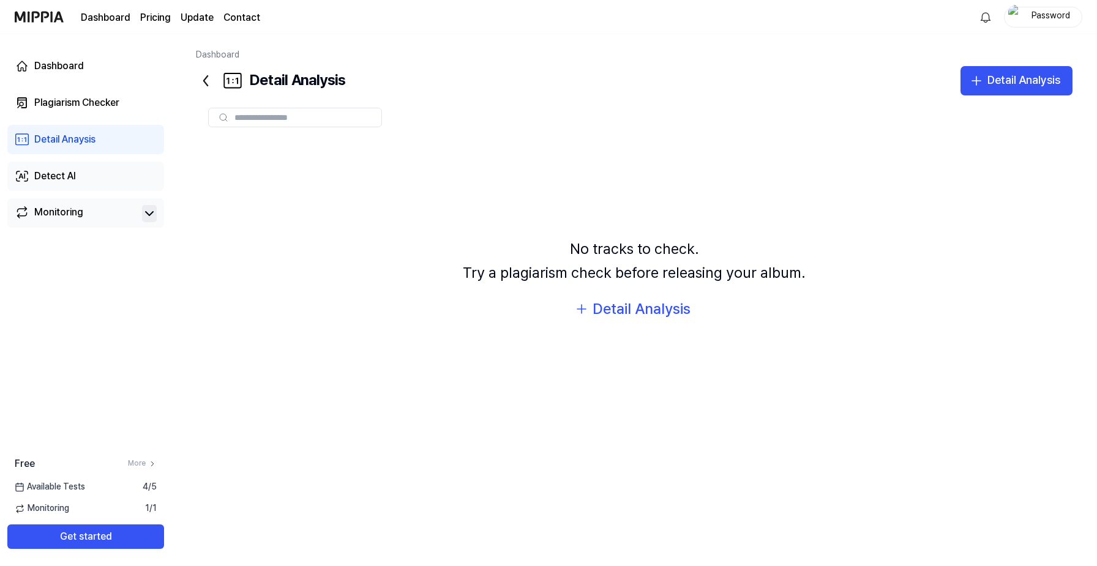
click at [68, 174] on div "Detect AI" at bounding box center [55, 176] width 42 height 15
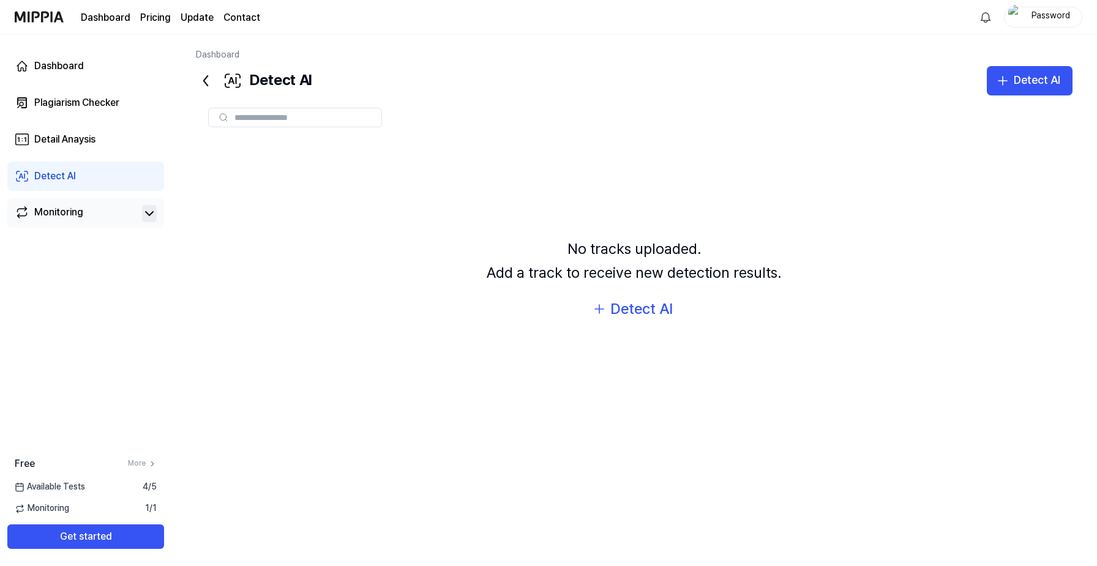
click at [134, 211] on link "Monitoring" at bounding box center [76, 213] width 122 height 17
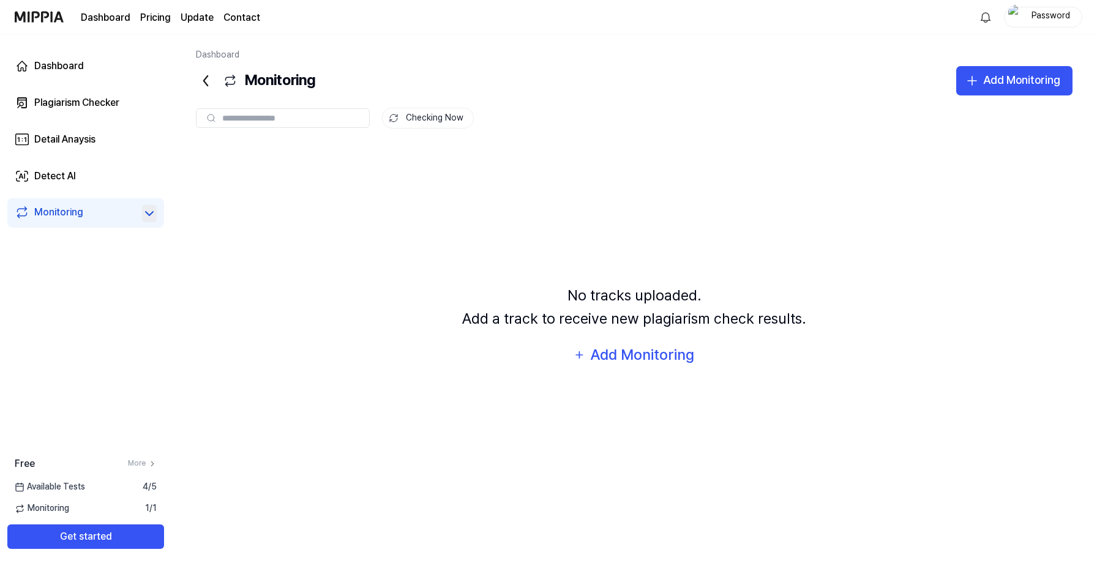
click at [149, 211] on icon at bounding box center [149, 213] width 15 height 15
click at [149, 212] on icon at bounding box center [149, 214] width 7 height 4
click at [630, 354] on div "Add Monitoring" at bounding box center [642, 354] width 106 height 23
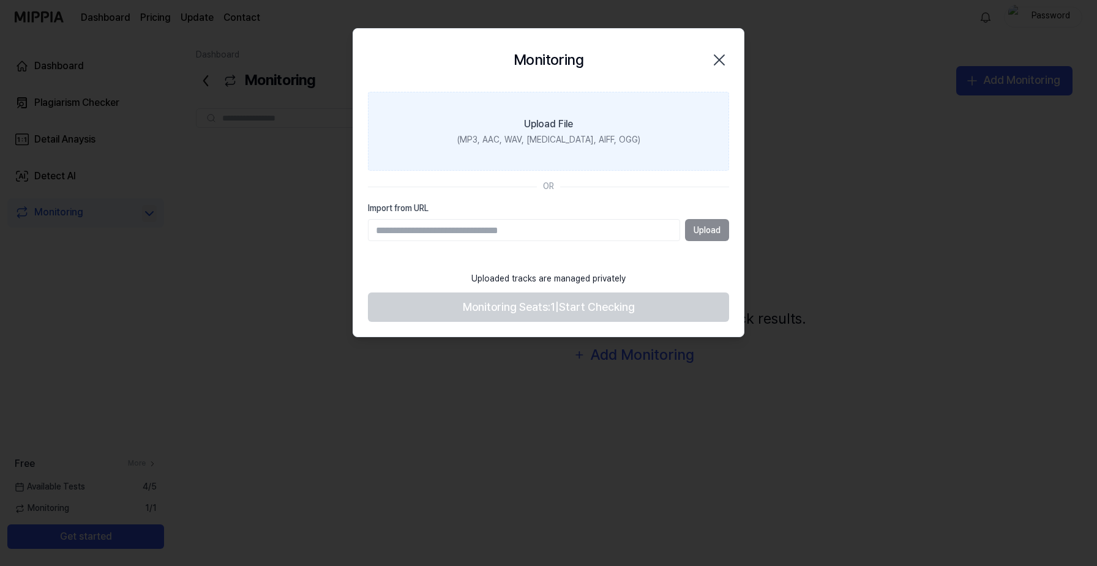
click at [553, 125] on div "Upload File" at bounding box center [548, 124] width 49 height 15
click at [0, 0] on input "Upload File (MP3, AAC, WAV, FLAC, AIFF, OGG)" at bounding box center [0, 0] width 0 height 0
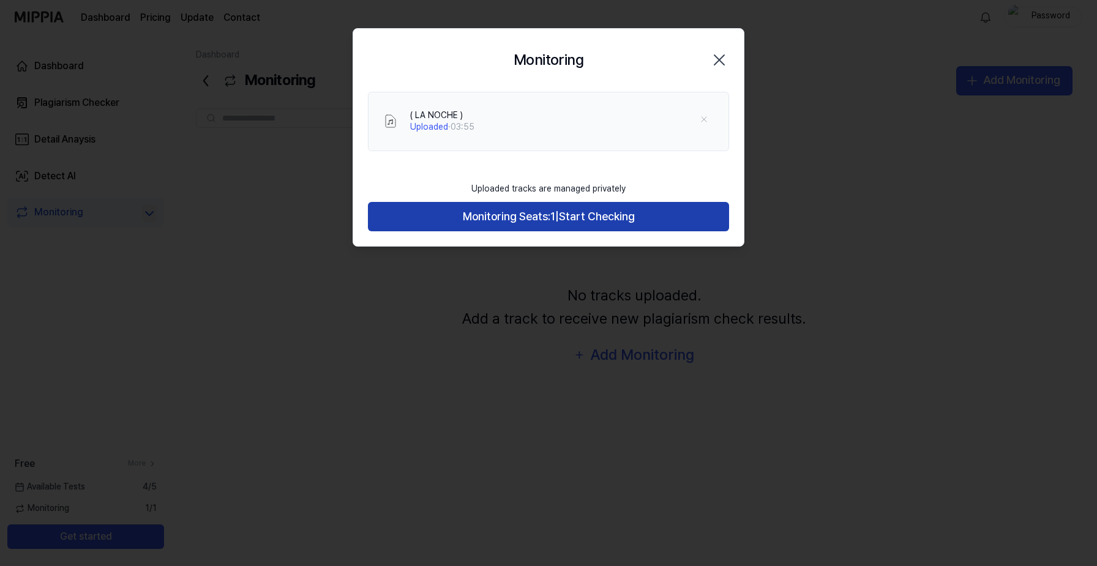
click at [615, 213] on span "Start Checking" at bounding box center [597, 217] width 76 height 18
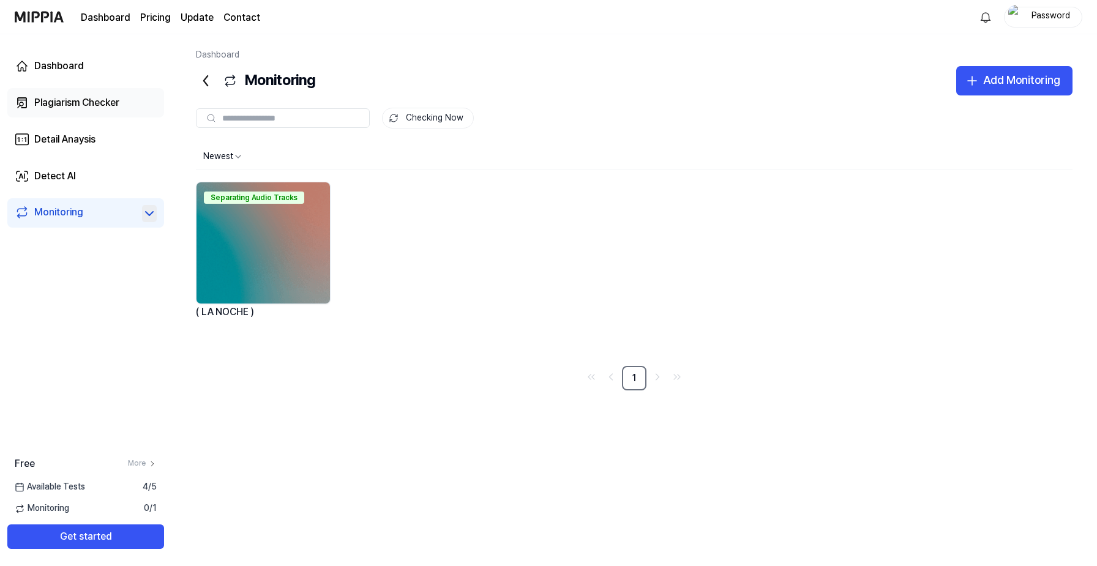
click at [102, 99] on div "Plagiarism Checker" at bounding box center [76, 102] width 85 height 15
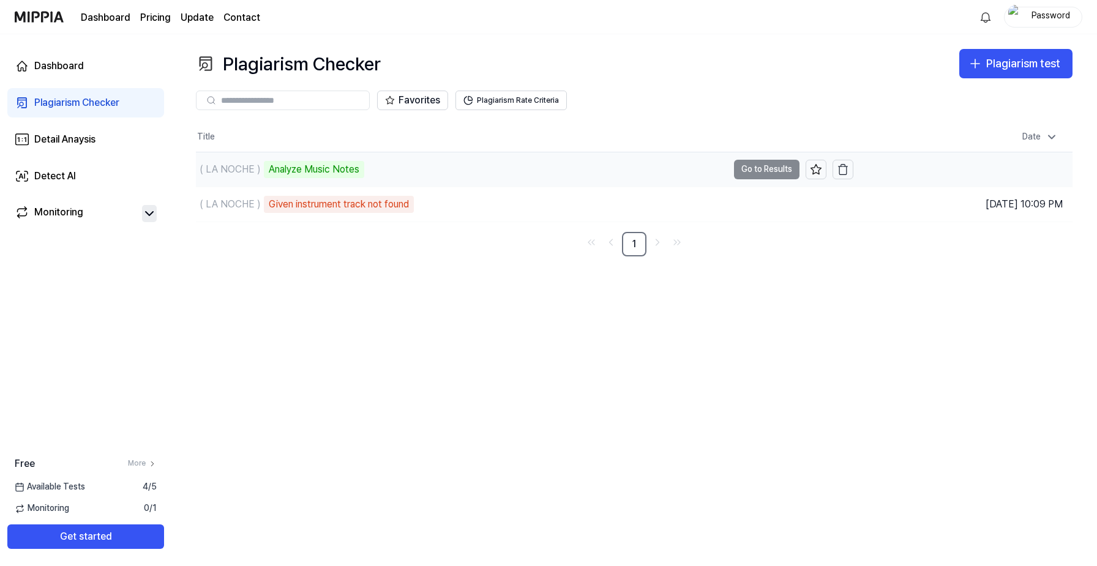
click at [759, 160] on td "( LA NOCHE ) Analyze Music Notes Go to Results" at bounding box center [524, 169] width 657 height 34
click at [758, 161] on td "( LA NOCHE ) Analyze Music Notes Go to Results" at bounding box center [524, 169] width 657 height 34
click at [34, 208] on div "Monitoring" at bounding box center [58, 213] width 49 height 17
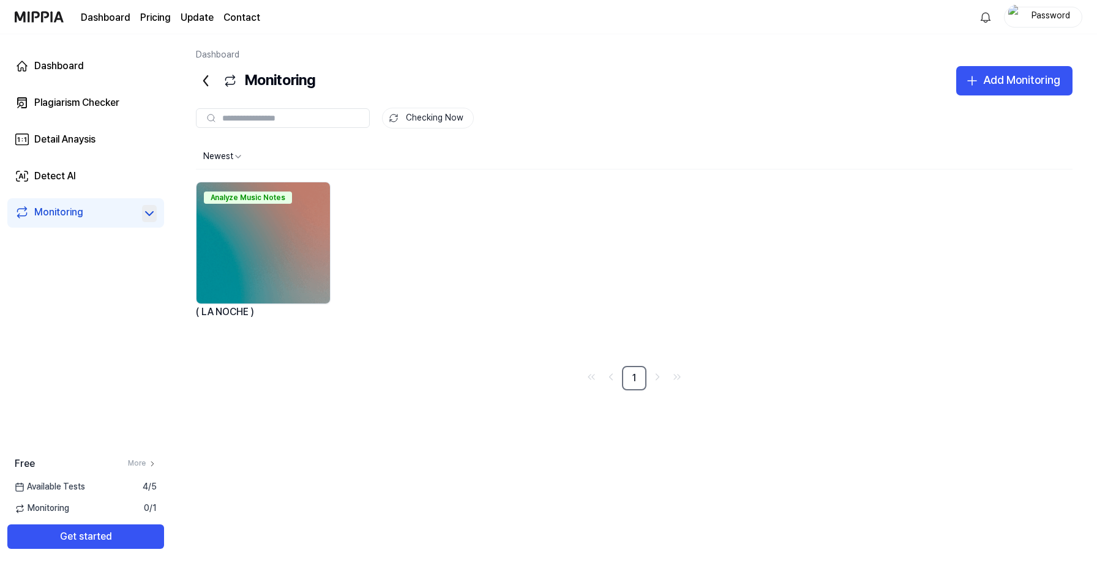
click at [47, 485] on span "Available Tests" at bounding box center [50, 487] width 70 height 12
click at [91, 102] on div "Plagiarism Checker" at bounding box center [76, 102] width 85 height 15
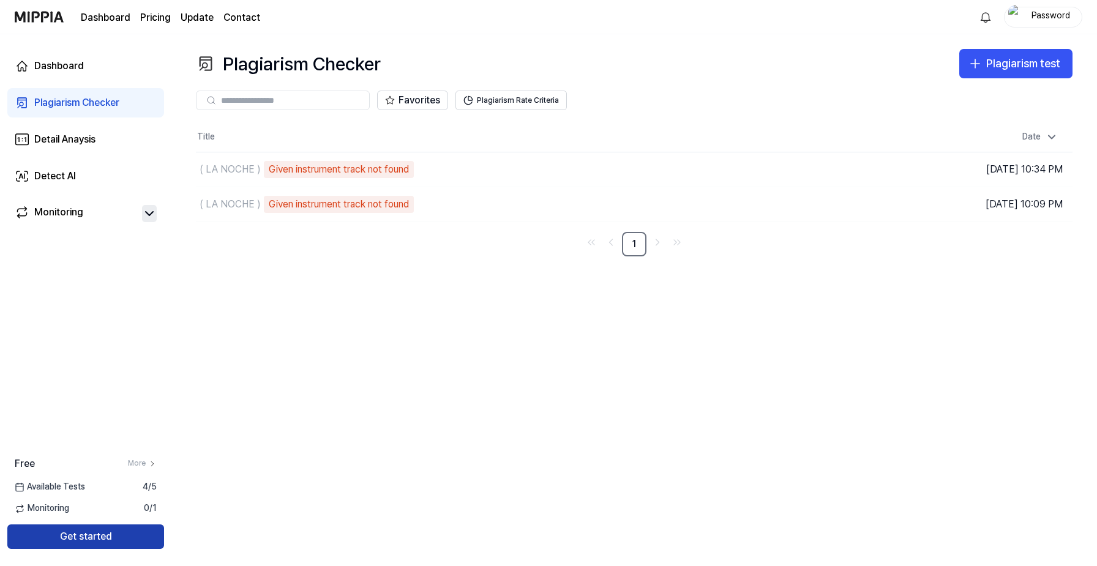
click at [64, 533] on button "Get started" at bounding box center [85, 537] width 157 height 24
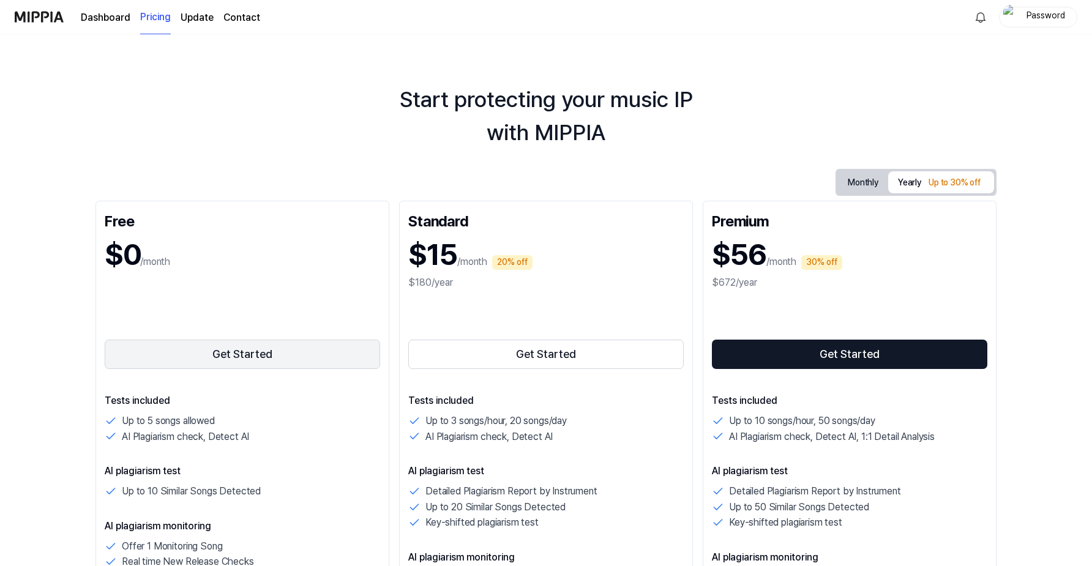
click at [192, 345] on button "Get Started" at bounding box center [242, 354] width 275 height 29
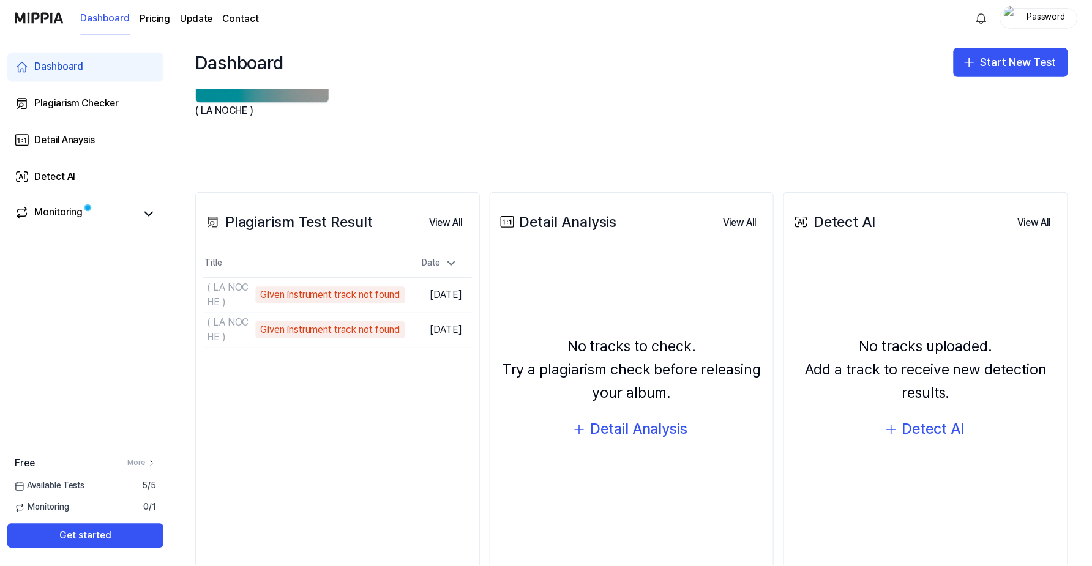
scroll to position [170, 0]
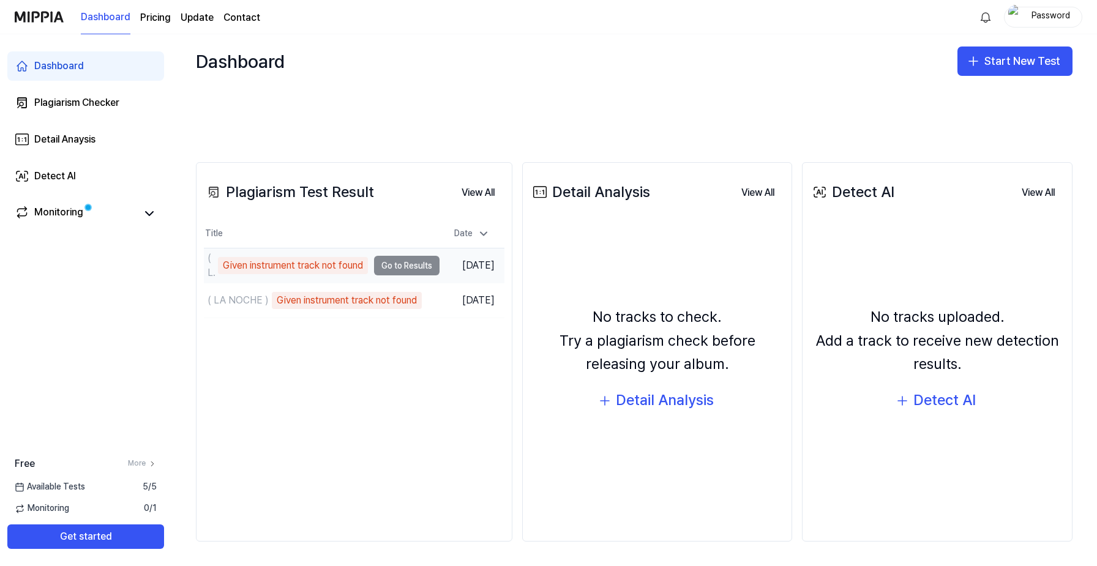
click at [402, 269] on td "( LA NOCHE ) Given instrument track not found Go to Results" at bounding box center [322, 265] width 236 height 34
click at [410, 260] on td "( LA NOCHE ) Given instrument track not found Go to Results" at bounding box center [322, 265] width 236 height 34
click at [423, 296] on td "( LA NOCHE ) Given instrument track not found Go to Results" at bounding box center [322, 300] width 236 height 34
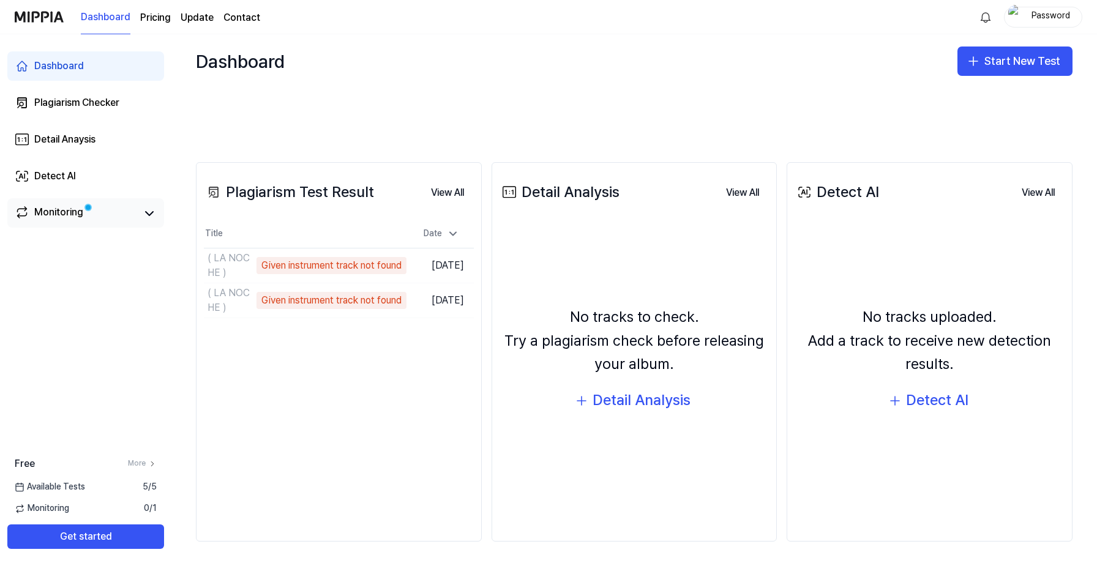
click at [71, 212] on div "Monitoring" at bounding box center [58, 213] width 49 height 17
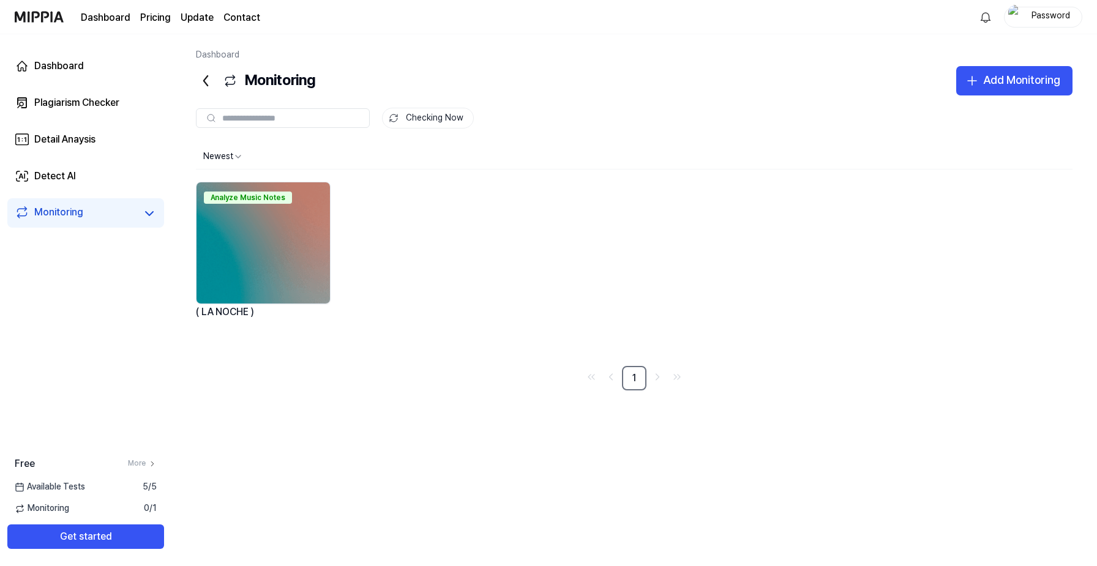
click at [269, 116] on input "text" at bounding box center [292, 118] width 140 height 11
type input "*****"
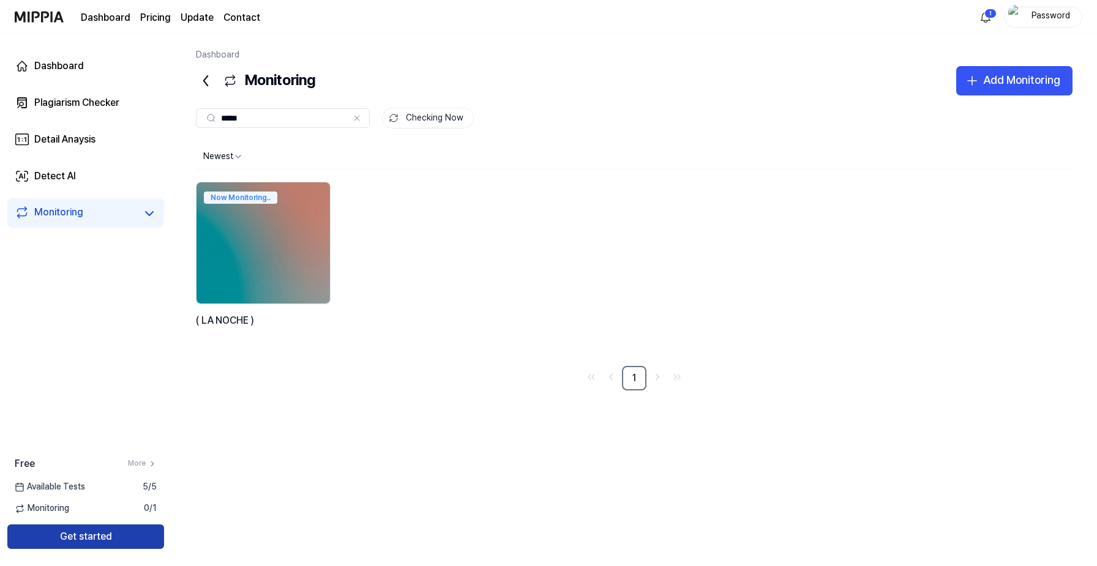
click at [91, 538] on button "Get started" at bounding box center [85, 537] width 157 height 24
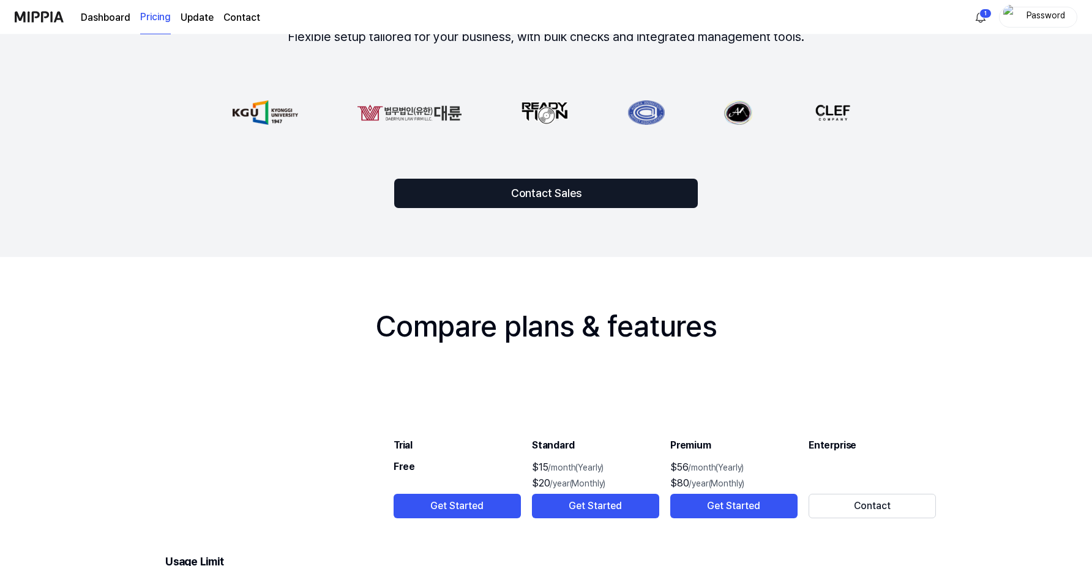
scroll to position [976, 0]
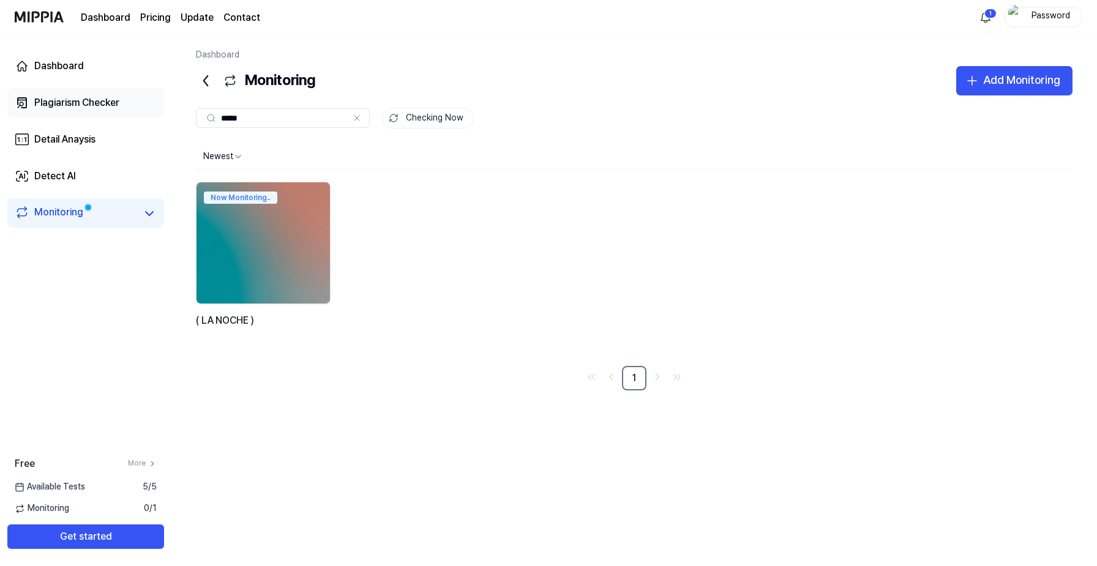
click at [69, 106] on div "Plagiarism Checker" at bounding box center [76, 102] width 85 height 15
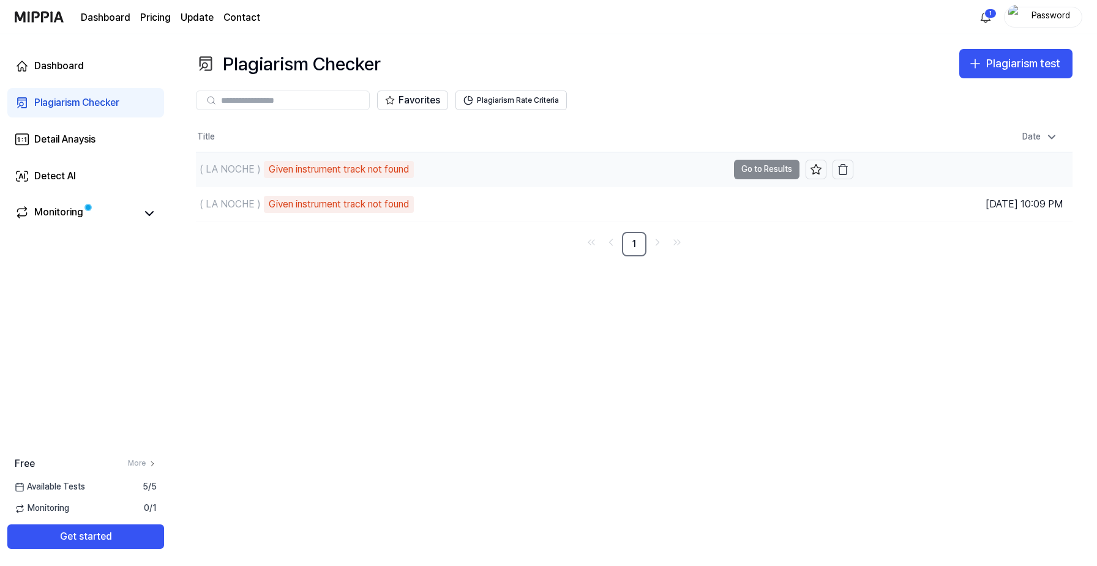
click at [782, 165] on td "( LA NOCHE ) Given instrument track not found Go to Results" at bounding box center [524, 169] width 657 height 34
